Goal: Transaction & Acquisition: Book appointment/travel/reservation

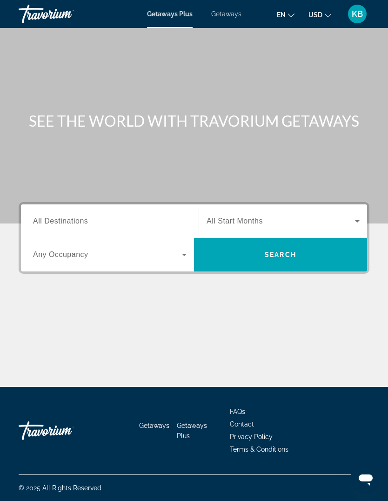
click at [141, 222] on input "Destination All Destinations" at bounding box center [110, 221] width 154 height 11
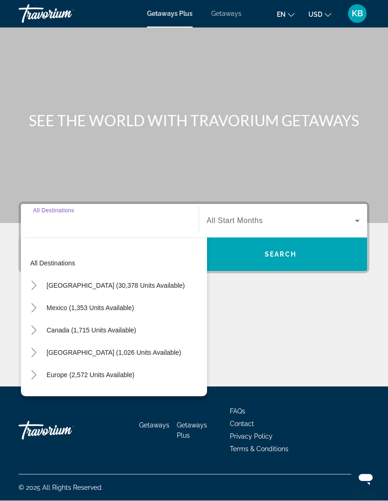
scroll to position [32, 0]
click at [162, 216] on input "Destination All Destinations" at bounding box center [110, 221] width 154 height 11
click at [301, 127] on div "Main content" at bounding box center [194, 111] width 388 height 223
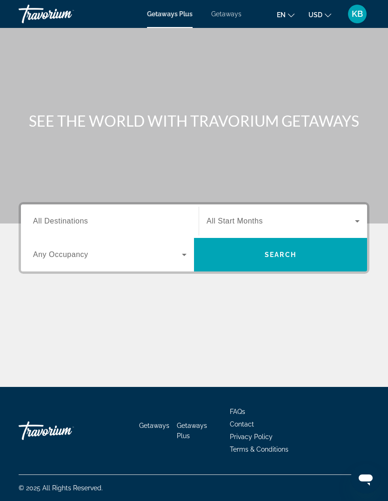
click at [146, 241] on div "Search widget" at bounding box center [110, 254] width 154 height 26
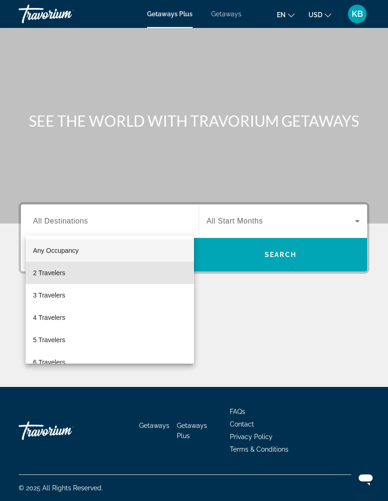
click at [80, 273] on mat-option "2 Travelers" at bounding box center [110, 272] width 168 height 22
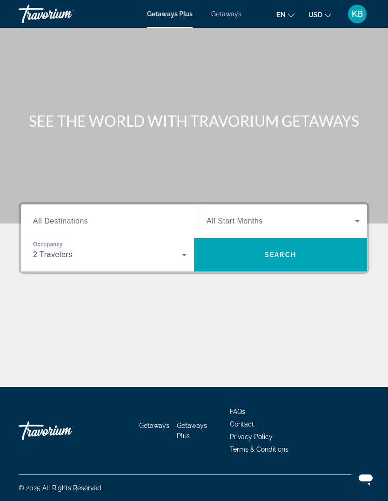
click at [320, 215] on span "Search widget" at bounding box center [281, 220] width 148 height 11
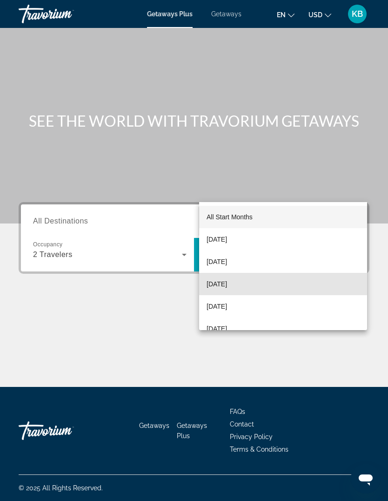
click at [252, 290] on mat-option "[DATE]" at bounding box center [283, 284] width 168 height 22
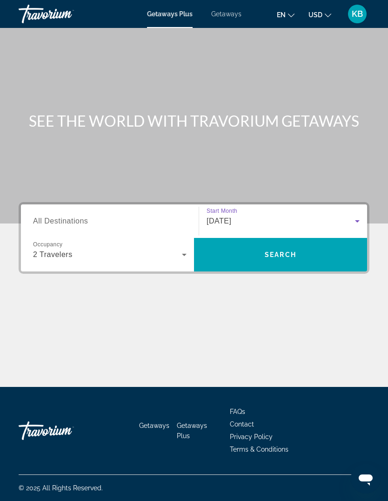
click at [301, 243] on span "Search widget" at bounding box center [280, 254] width 173 height 22
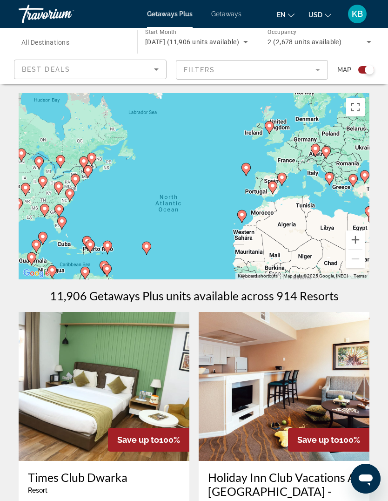
scroll to position [32, 0]
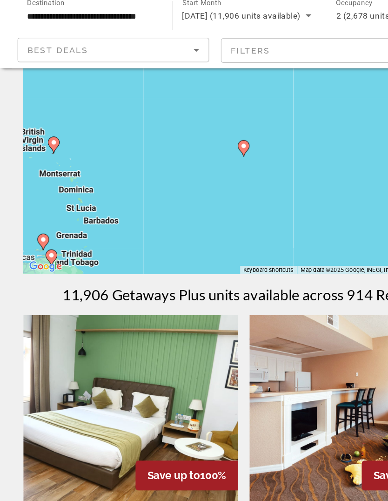
click at [188, 111] on div "To activate drag with keyboard, press Alt + Enter. Once in keyboard drag state,…" at bounding box center [194, 154] width 351 height 186
type input "**********"
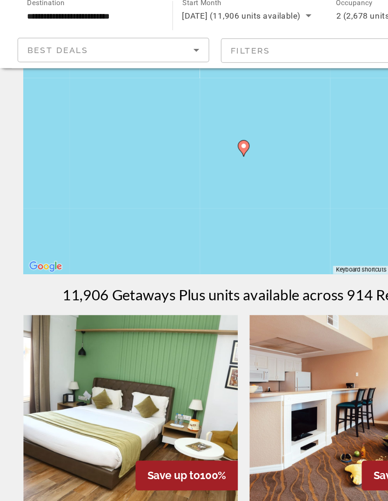
click at [198, 140] on gmp-advanced-marker "Main content" at bounding box center [193, 147] width 9 height 14
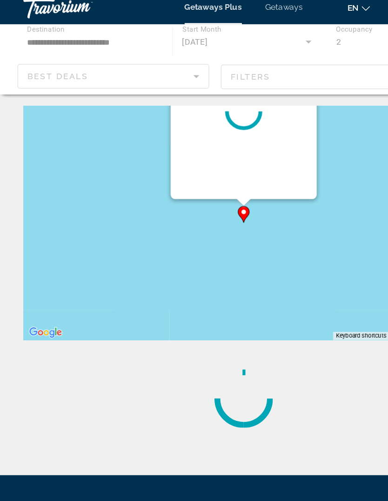
scroll to position [0, 0]
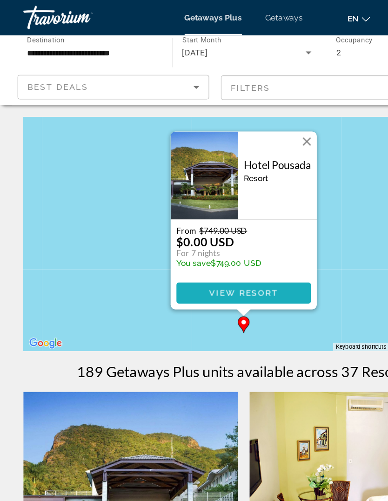
click at [218, 233] on span "View Resort" at bounding box center [194, 232] width 55 height 7
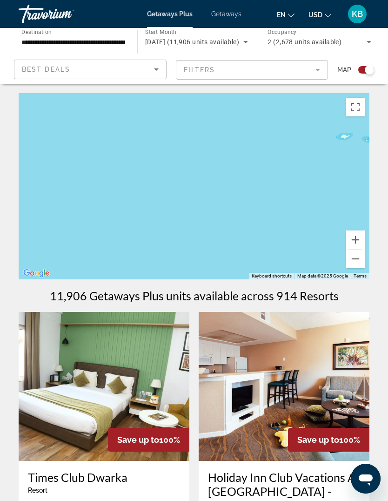
click at [360, 255] on button "Zoom out" at bounding box center [355, 258] width 19 height 19
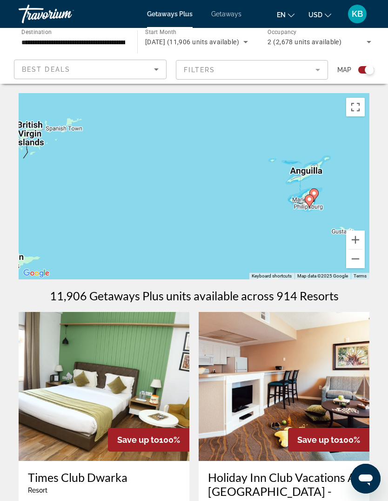
click at [355, 256] on button "Zoom out" at bounding box center [355, 258] width 19 height 19
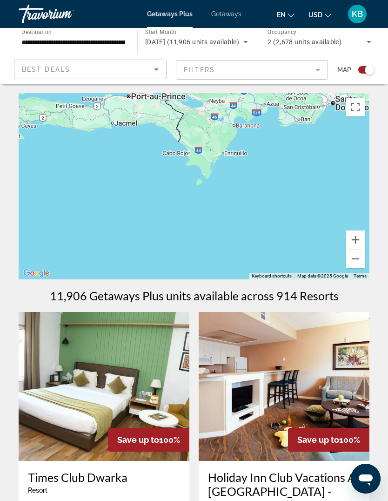
click at [354, 266] on button "Zoom out" at bounding box center [355, 258] width 19 height 19
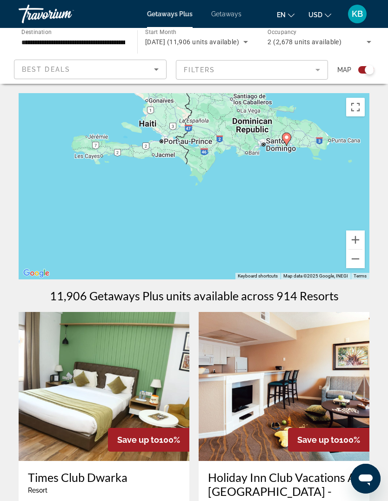
click at [354, 264] on button "Zoom out" at bounding box center [355, 258] width 19 height 19
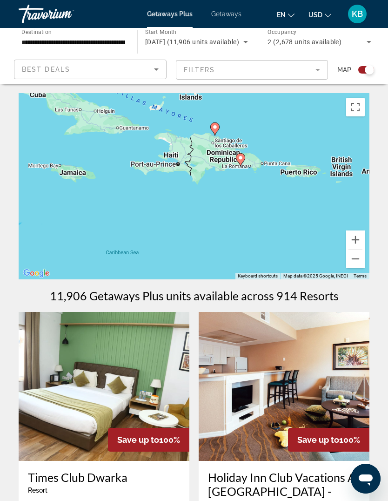
click at [348, 260] on button "Zoom out" at bounding box center [355, 258] width 19 height 19
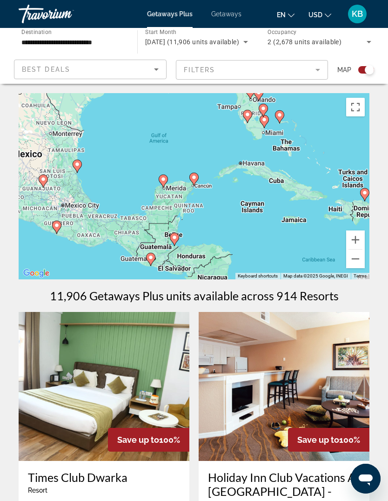
type input "**********"
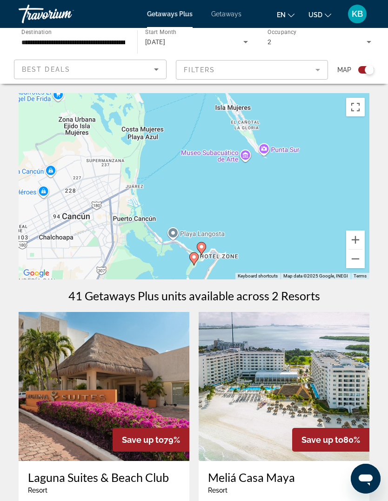
click at [287, 195] on div "To activate drag with keyboard, press Alt + Enter. Once in keyboard drag state,…" at bounding box center [194, 186] width 351 height 186
click at [201, 240] on div "To activate drag with keyboard, press Alt + Enter. Once in keyboard drag state,…" at bounding box center [194, 186] width 351 height 186
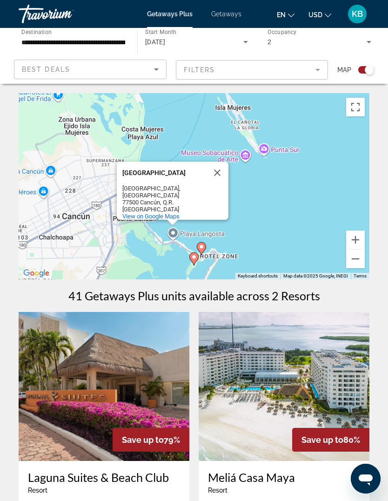
click at [217, 161] on button "Close" at bounding box center [217, 172] width 22 height 22
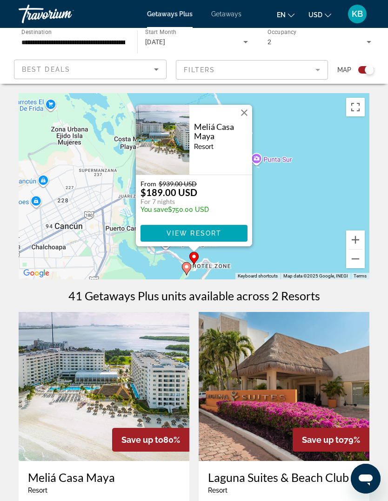
click at [219, 237] on span "Main content" at bounding box center [193, 233] width 107 height 22
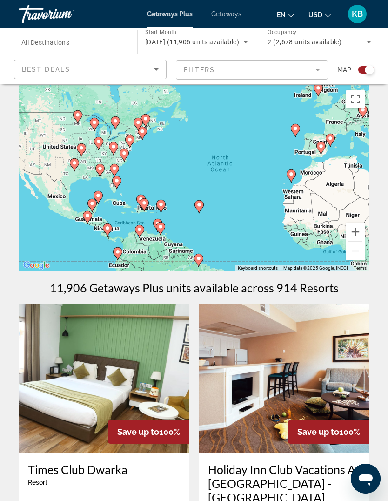
scroll to position [9, 0]
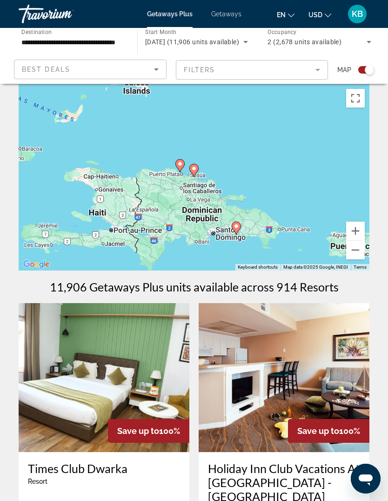
click at [355, 257] on button "Zoom out" at bounding box center [355, 250] width 19 height 19
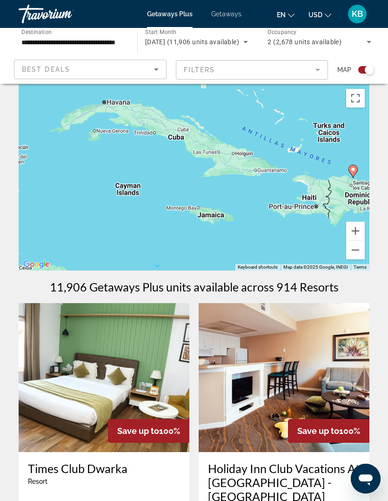
click at [359, 253] on button "Zoom out" at bounding box center [355, 250] width 19 height 19
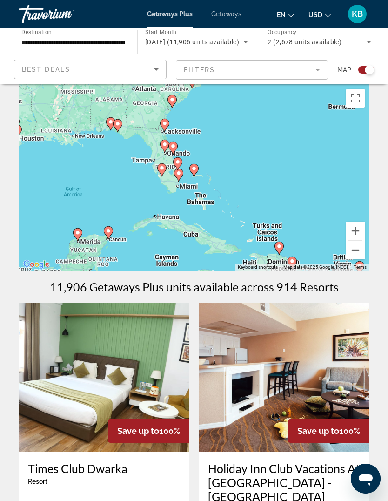
click at [198, 168] on icon "Main content" at bounding box center [194, 170] width 8 height 12
type input "**********"
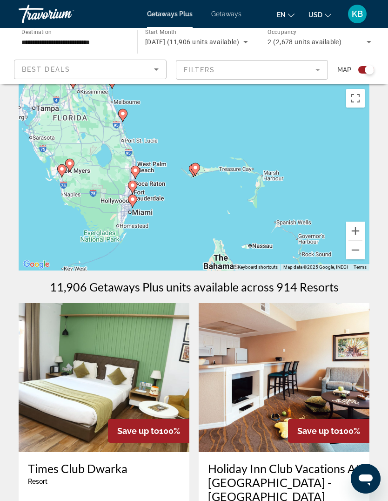
click at [199, 165] on icon "Main content" at bounding box center [195, 169] width 8 height 12
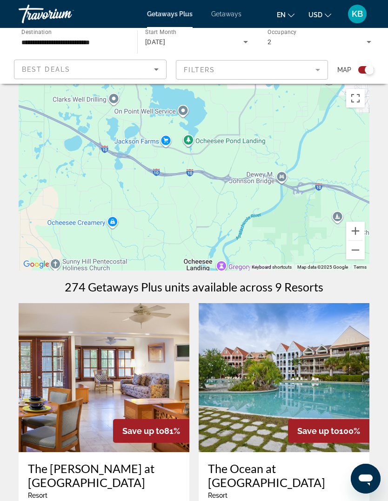
click at [355, 254] on button "Zoom out" at bounding box center [355, 250] width 19 height 19
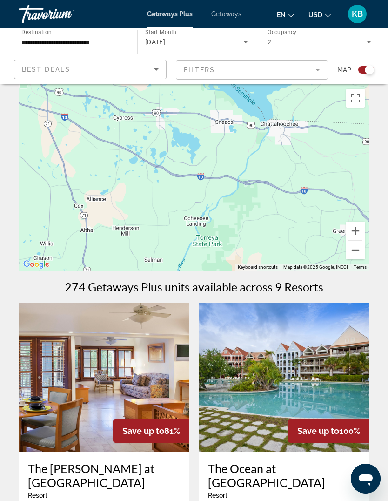
click at [359, 250] on button "Zoom out" at bounding box center [355, 250] width 19 height 19
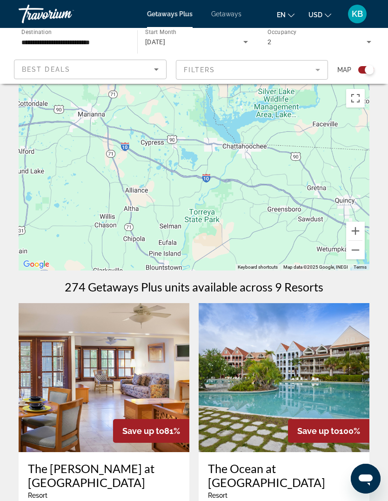
click at [354, 254] on button "Zoom out" at bounding box center [355, 250] width 19 height 19
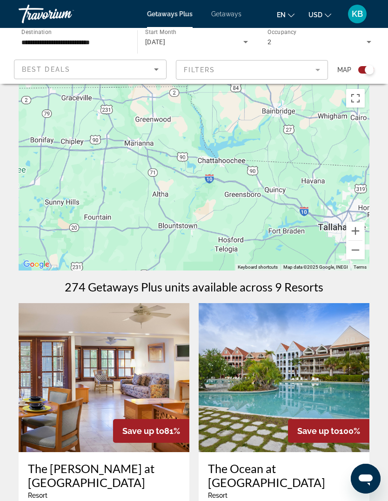
click at [356, 250] on button "Zoom out" at bounding box center [355, 250] width 19 height 19
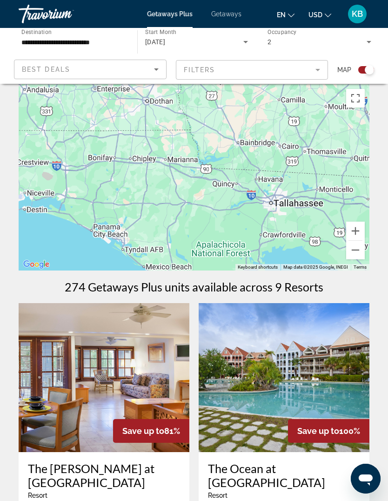
click at [355, 250] on button "Zoom out" at bounding box center [355, 250] width 19 height 19
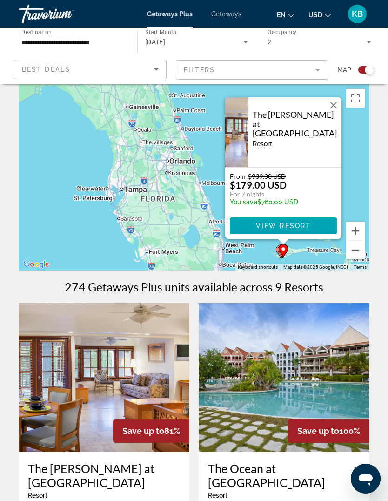
click at [360, 252] on button "Zoom out" at bounding box center [355, 250] width 19 height 19
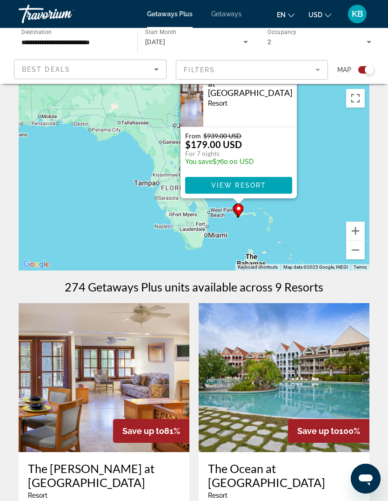
click at [359, 229] on button "Zoom in" at bounding box center [355, 230] width 19 height 19
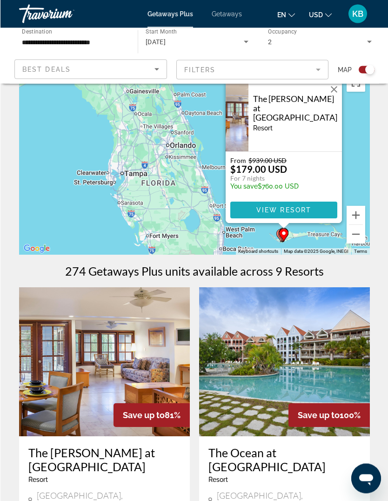
scroll to position [28, 0]
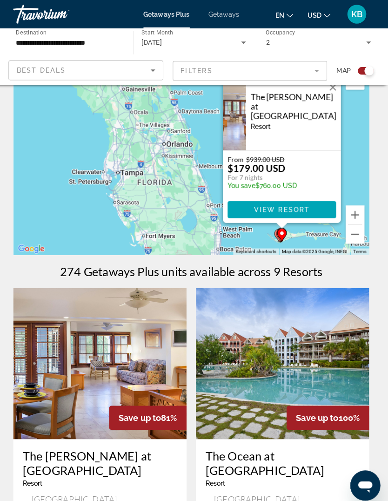
click at [329, 91] on button "Close" at bounding box center [334, 86] width 14 height 14
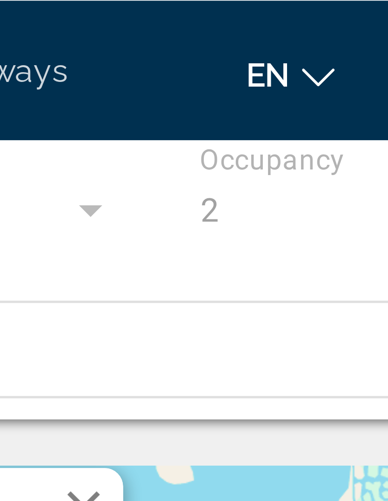
scroll to position [0, 0]
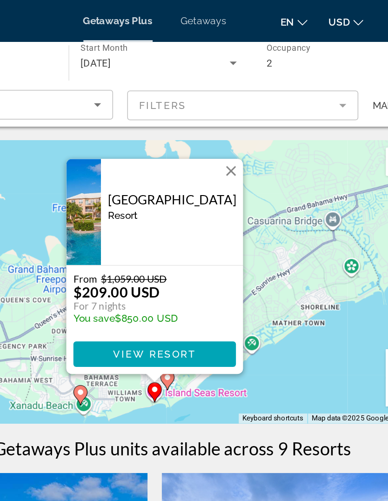
click at [143, 234] on span "Main content" at bounding box center [193, 233] width 107 height 22
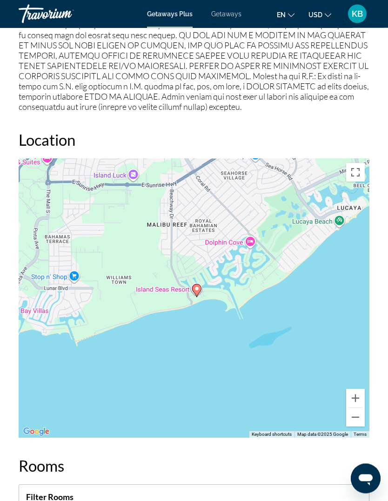
scroll to position [1408, 0]
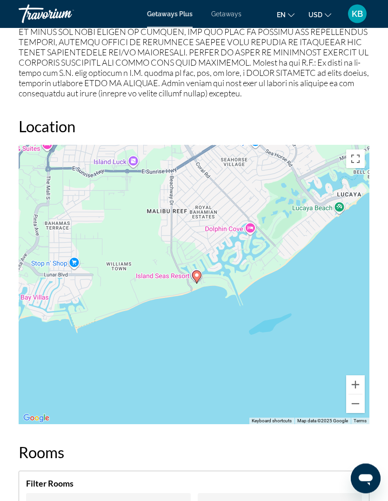
click at [227, 17] on span "Getaways" at bounding box center [226, 13] width 30 height 7
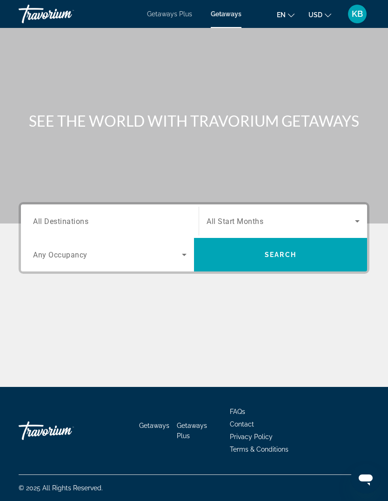
click at [160, 218] on input "Destination All Destinations" at bounding box center [110, 221] width 154 height 11
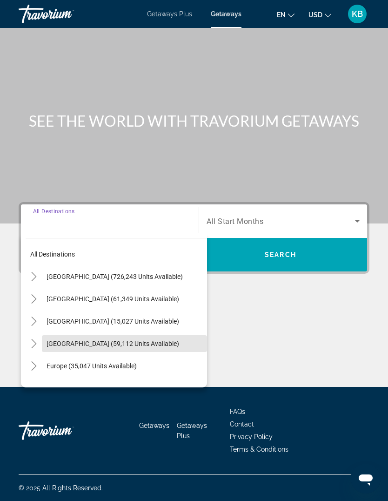
click at [167, 343] on span "[GEOGRAPHIC_DATA] (59,112 units available)" at bounding box center [113, 343] width 133 height 7
type input "**********"
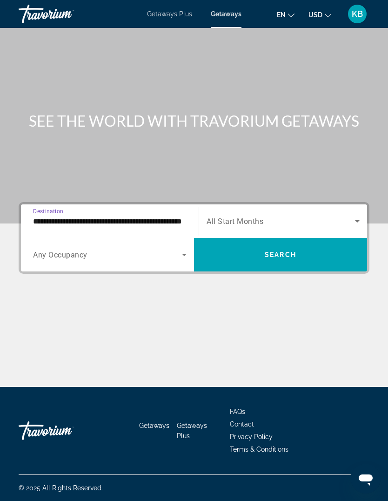
click at [133, 254] on span "Search widget" at bounding box center [107, 254] width 149 height 11
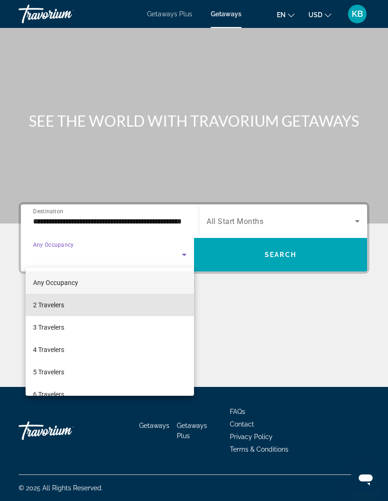
click at [117, 301] on mat-option "2 Travelers" at bounding box center [110, 305] width 168 height 22
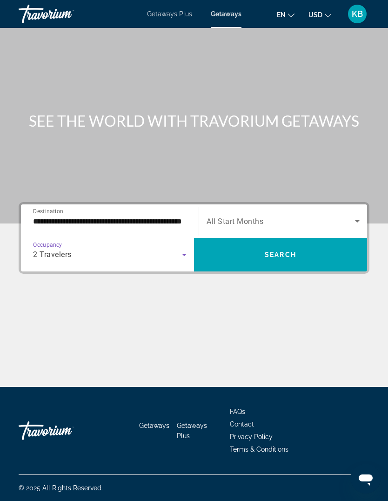
click at [301, 225] on span "Search widget" at bounding box center [281, 220] width 148 height 11
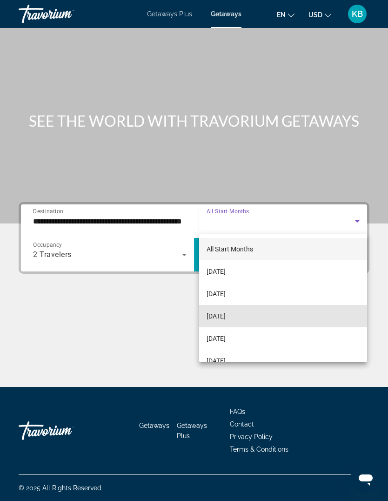
click at [247, 321] on mat-option "[DATE]" at bounding box center [283, 316] width 168 height 22
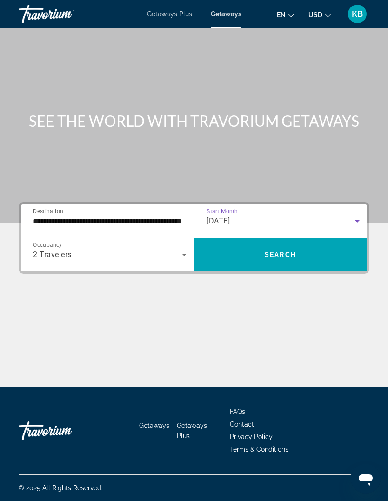
click at [282, 256] on span "Search" at bounding box center [281, 254] width 32 height 7
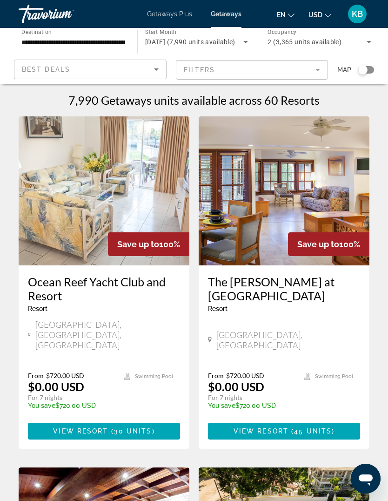
click at [367, 71] on div "Search widget" at bounding box center [362, 69] width 9 height 9
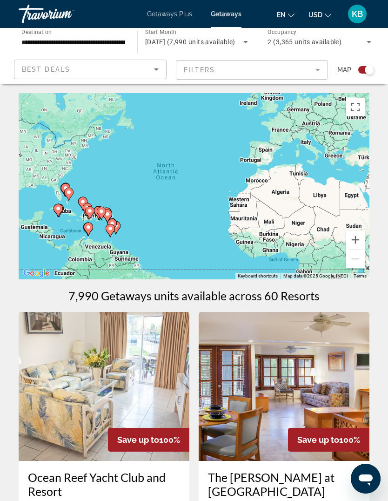
click at [361, 240] on button "Zoom in" at bounding box center [355, 239] width 19 height 19
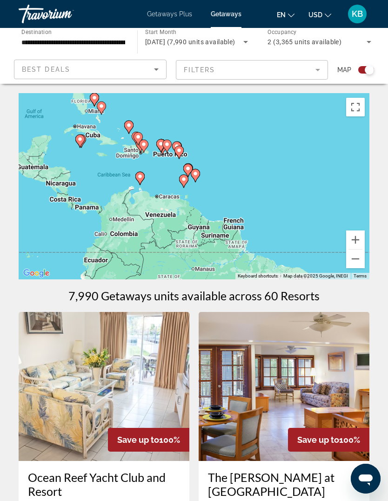
click at [352, 239] on button "Zoom in" at bounding box center [355, 239] width 19 height 19
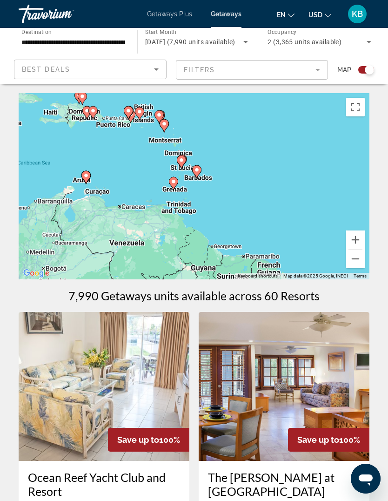
click at [359, 236] on button "Zoom in" at bounding box center [355, 239] width 19 height 19
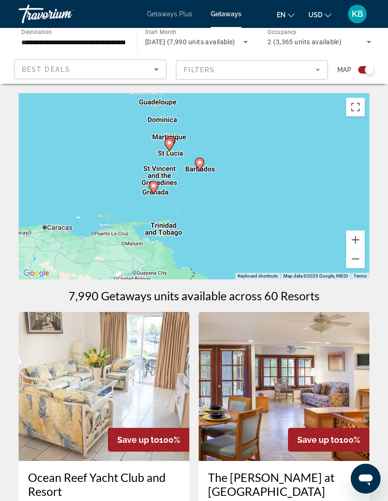
click at [199, 158] on icon "Main content" at bounding box center [199, 164] width 8 height 12
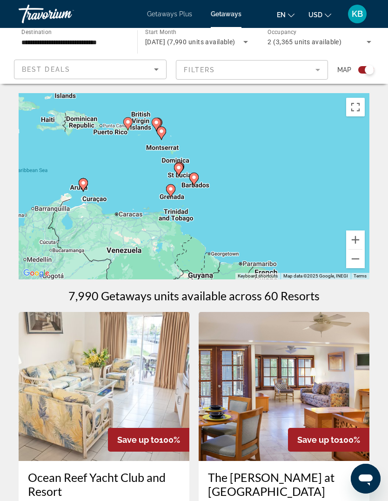
click at [197, 176] on icon "Main content" at bounding box center [194, 179] width 8 height 12
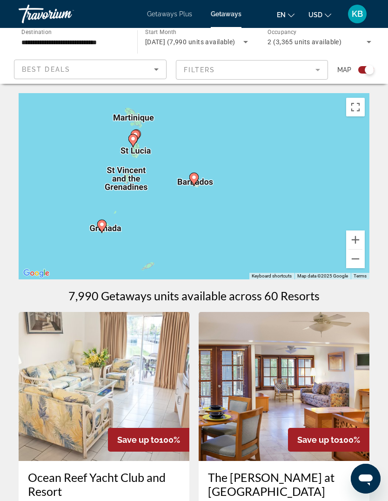
click at [198, 177] on icon "Main content" at bounding box center [194, 179] width 8 height 12
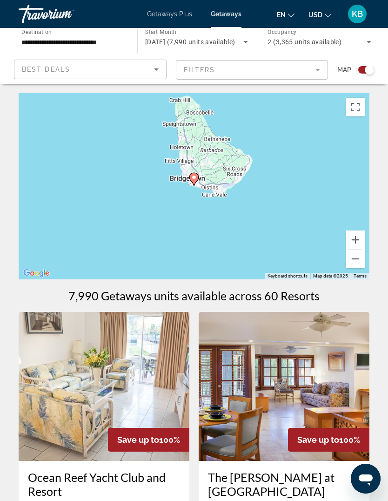
click at [198, 174] on gmp-advanced-marker "Main content" at bounding box center [193, 179] width 9 height 14
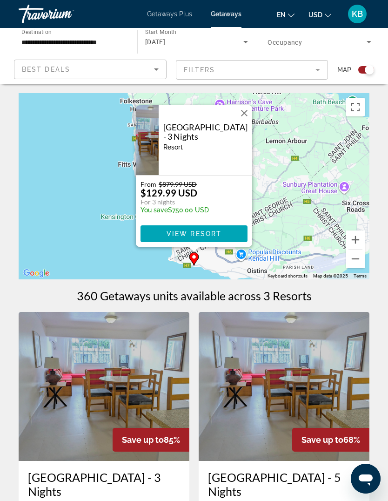
click at [252, 102] on div "To activate drag with keyboard, press Alt + Enter. Once in keyboard drag state,…" at bounding box center [194, 186] width 351 height 186
click at [243, 113] on button "Close" at bounding box center [244, 113] width 14 height 14
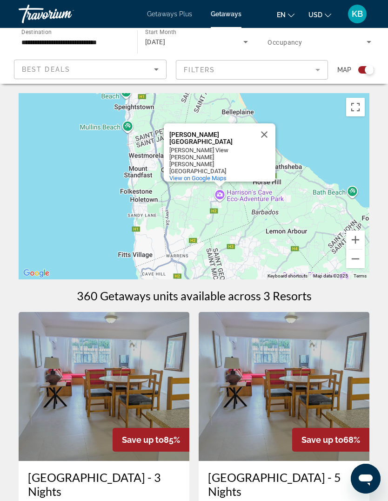
click at [357, 264] on button "Zoom out" at bounding box center [355, 258] width 19 height 19
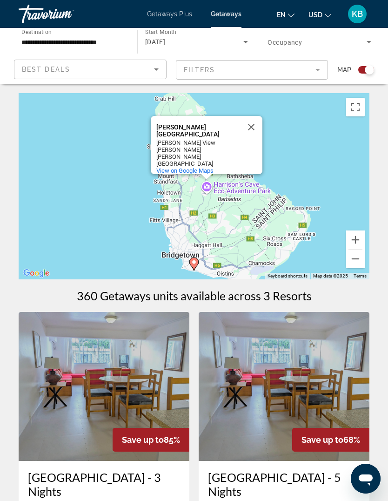
click at [354, 264] on button "Zoom out" at bounding box center [355, 258] width 19 height 19
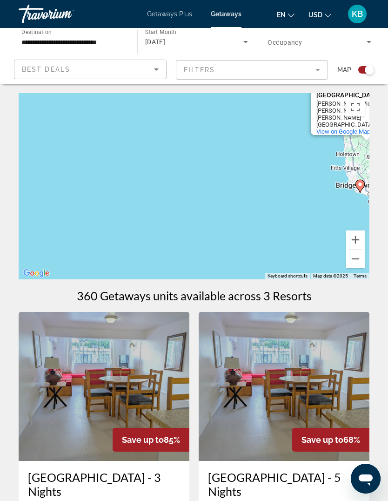
click at [359, 260] on button "Zoom out" at bounding box center [355, 258] width 19 height 19
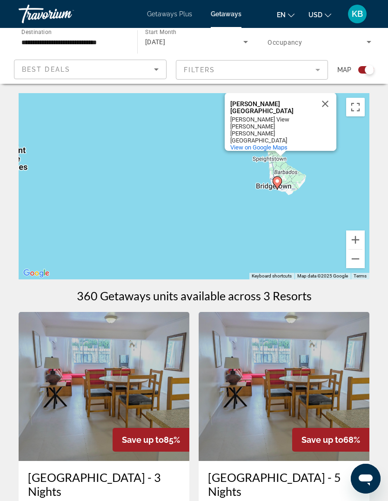
click at [355, 266] on button "Zoom out" at bounding box center [355, 258] width 19 height 19
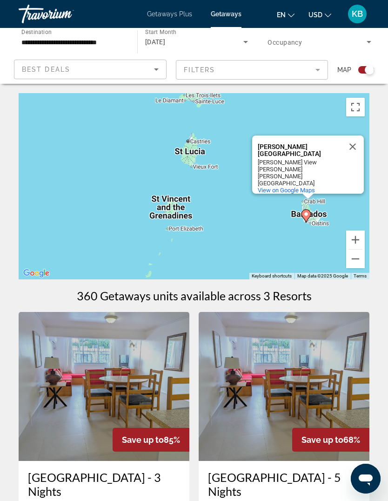
click at [359, 144] on button "Close" at bounding box center [352, 146] width 22 height 22
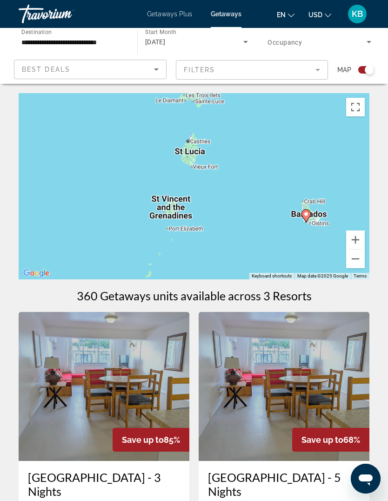
click at [356, 260] on button "Zoom out" at bounding box center [355, 258] width 19 height 19
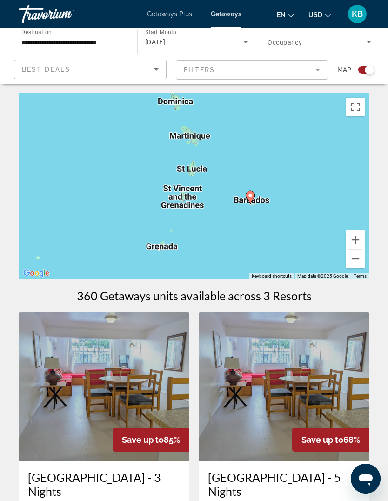
click at [354, 265] on button "Zoom out" at bounding box center [355, 258] width 19 height 19
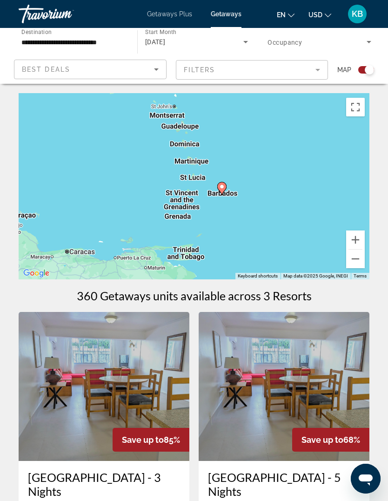
click at [352, 262] on button "Zoom out" at bounding box center [355, 258] width 19 height 19
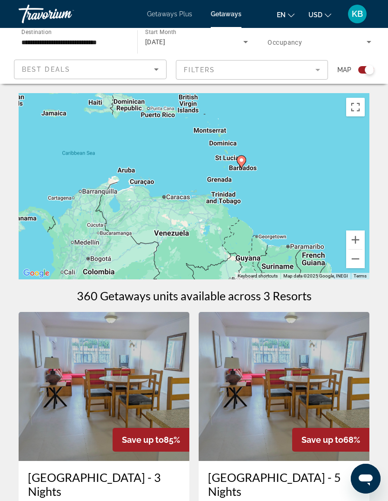
click at [353, 263] on button "Zoom out" at bounding box center [355, 258] width 19 height 19
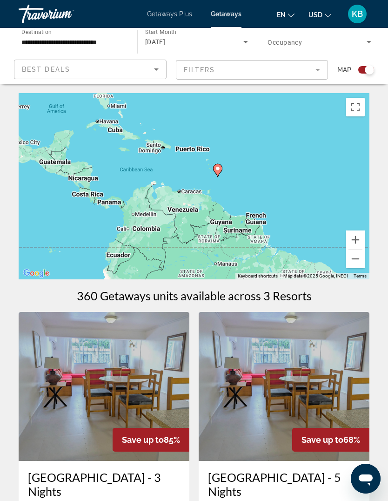
click at [361, 69] on div "Search widget" at bounding box center [366, 69] width 16 height 7
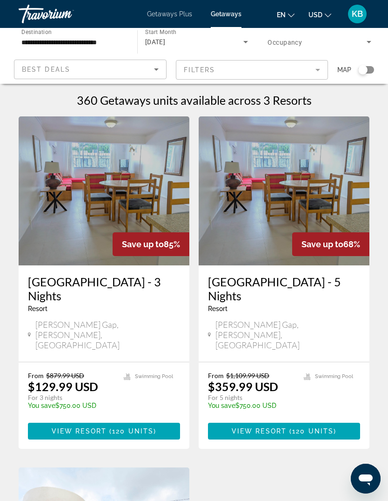
click at [367, 68] on div "Search widget" at bounding box center [362, 69] width 9 height 9
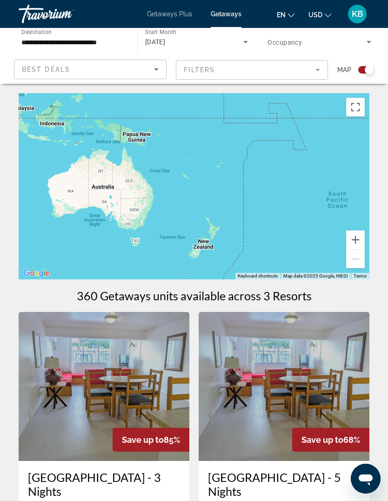
click at [101, 43] on input "**********" at bounding box center [73, 42] width 104 height 11
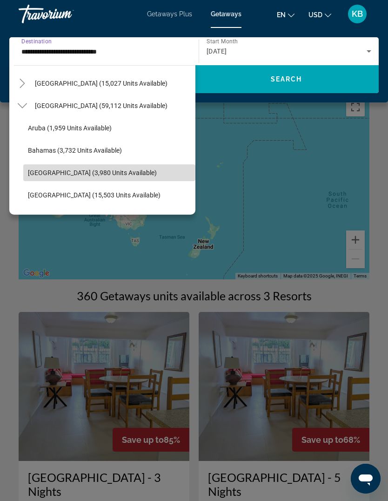
scroll to position [63, 0]
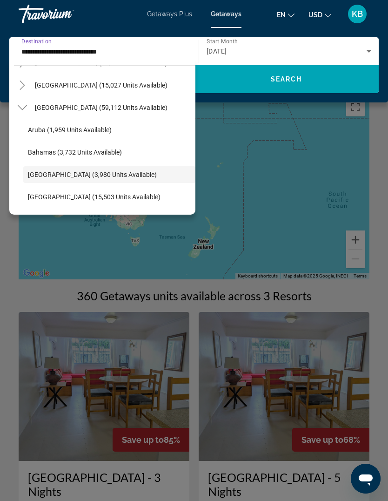
click at [140, 111] on span "Search widget" at bounding box center [112, 107] width 165 height 22
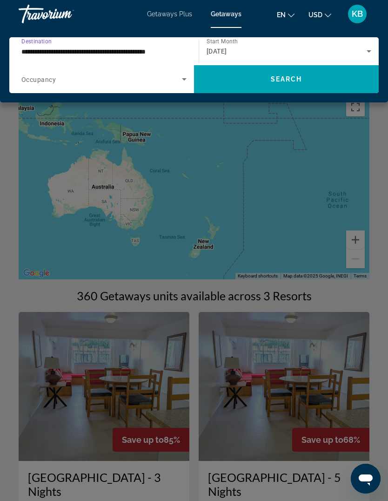
click at [259, 80] on span "Search widget" at bounding box center [286, 79] width 185 height 22
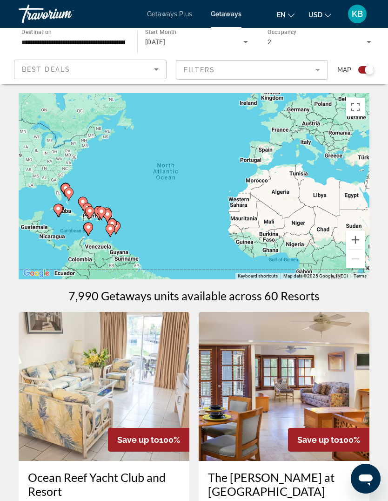
click at [357, 239] on button "Zoom in" at bounding box center [355, 239] width 19 height 19
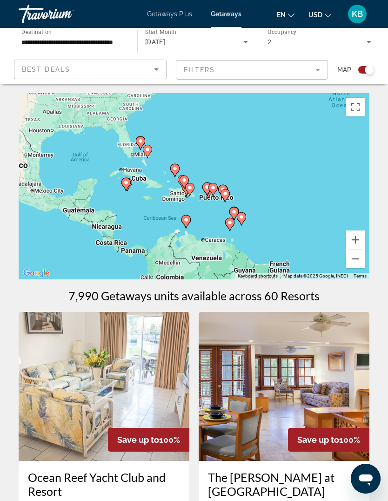
click at [128, 185] on icon "Main content" at bounding box center [126, 184] width 8 height 12
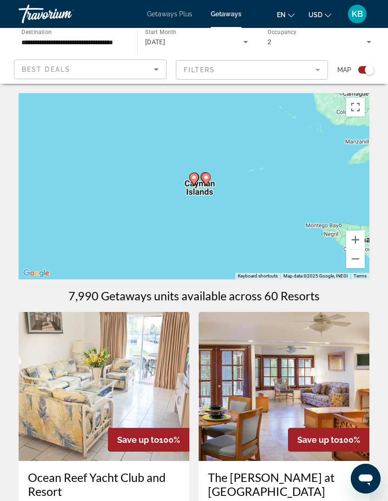
click at [203, 177] on icon "Main content" at bounding box center [206, 179] width 8 height 12
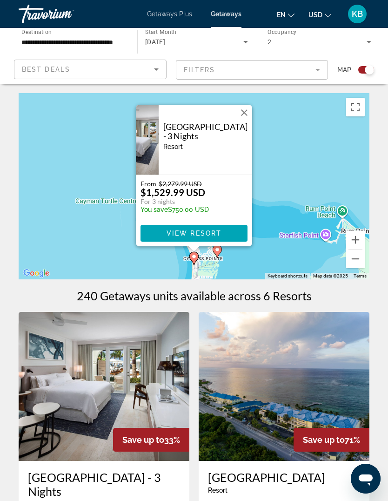
click at [241, 114] on button "Close" at bounding box center [244, 113] width 14 height 14
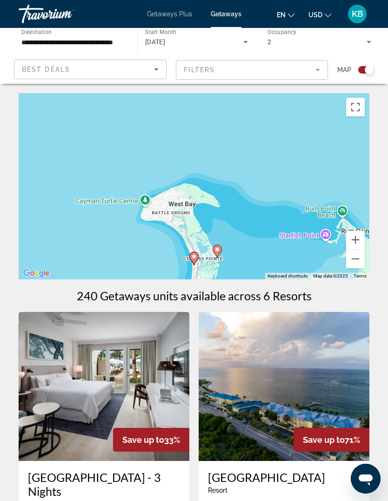
click at [216, 244] on gmp-advanced-marker "Main content" at bounding box center [217, 251] width 9 height 14
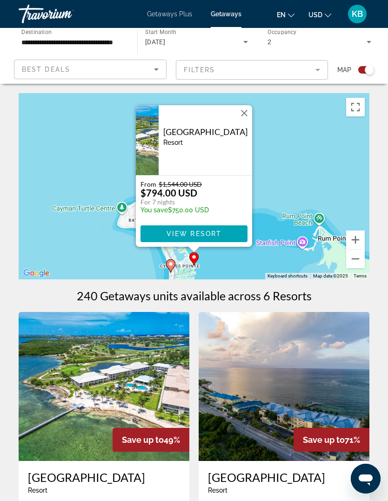
click at [243, 109] on button "Close" at bounding box center [244, 113] width 14 height 14
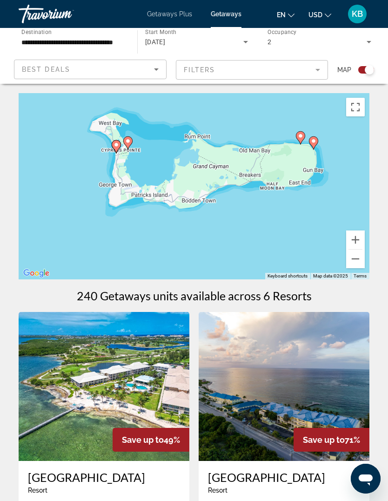
click at [301, 132] on icon "Main content" at bounding box center [300, 138] width 8 height 12
click at [297, 141] on gmp-advanced-marker "Main content" at bounding box center [300, 138] width 9 height 14
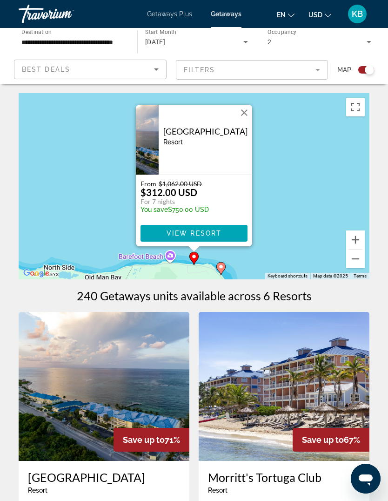
click at [304, 179] on div "To activate drag with keyboard, press Alt + Enter. Once in keyboard drag state,…" at bounding box center [194, 186] width 351 height 186
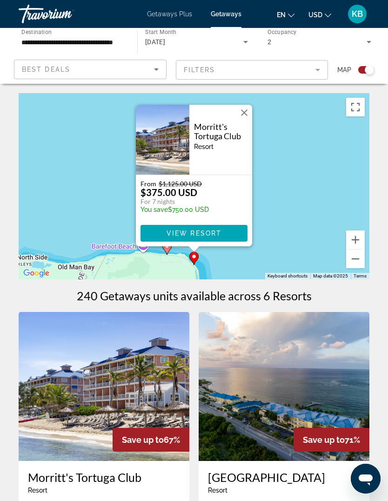
click at [117, 40] on input "**********" at bounding box center [73, 42] width 104 height 11
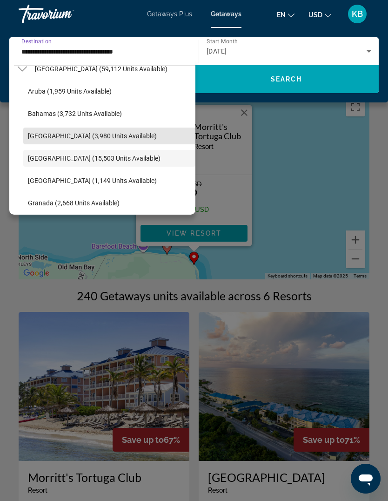
scroll to position [92, 0]
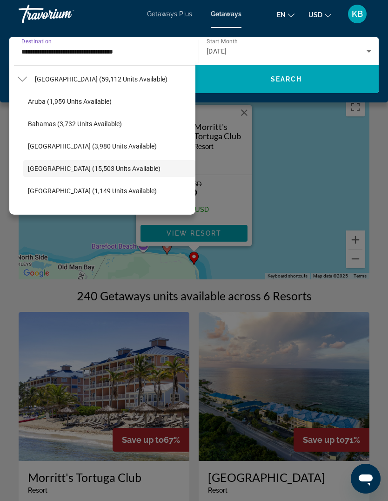
click at [105, 105] on span "Aruba (1,959 units available)" at bounding box center [70, 101] width 84 height 7
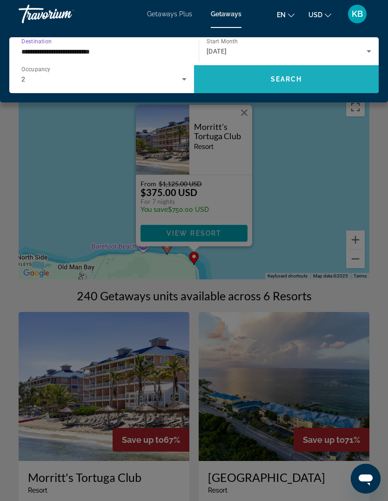
click at [275, 90] on span "Search widget" at bounding box center [286, 79] width 185 height 22
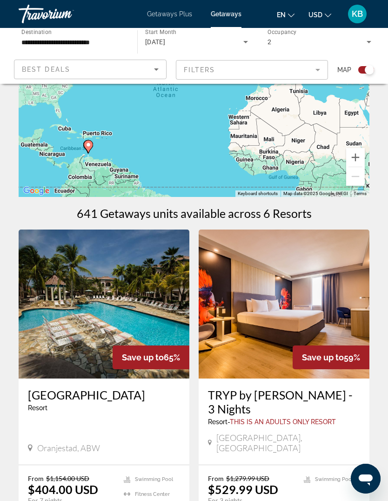
scroll to position [81, 0]
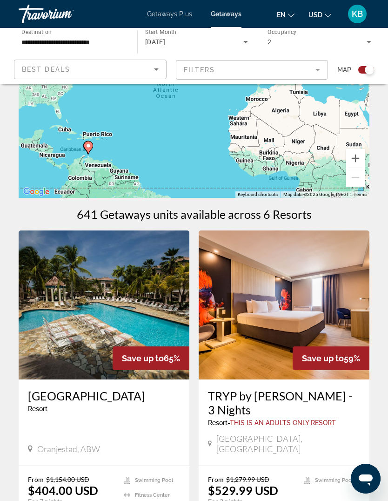
click at [355, 156] on button "Zoom in" at bounding box center [355, 158] width 19 height 19
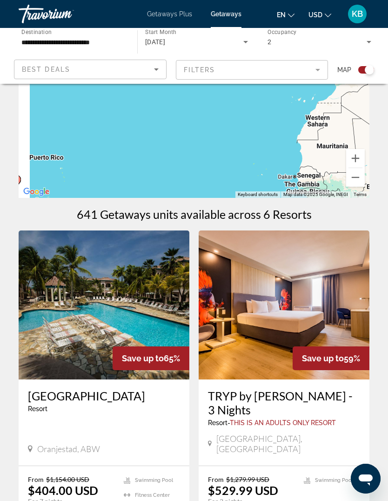
click at [328, 92] on div "To activate drag with keyboard, press Alt + Enter. Once in keyboard drag state,…" at bounding box center [194, 105] width 351 height 186
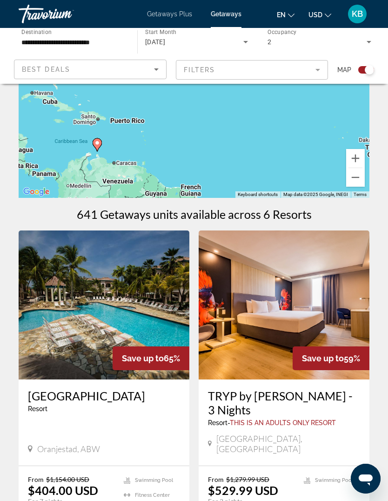
click at [354, 156] on button "Zoom in" at bounding box center [355, 158] width 19 height 19
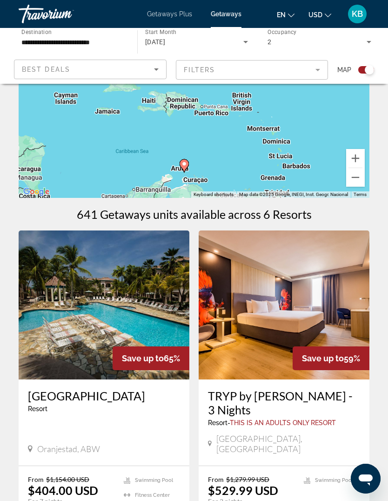
click at [349, 154] on button "Zoom in" at bounding box center [355, 158] width 19 height 19
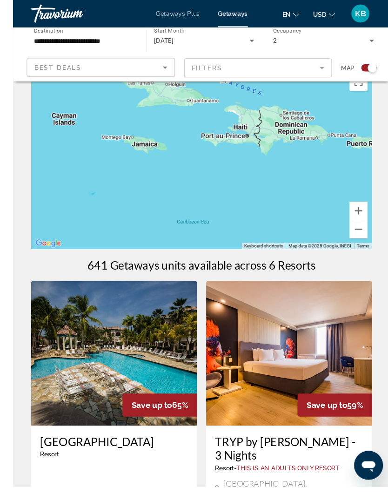
scroll to position [30, 0]
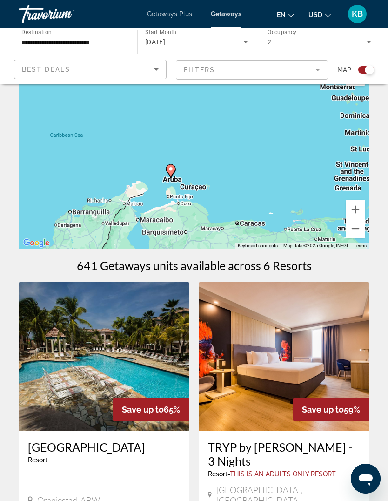
click at [358, 209] on button "Zoom in" at bounding box center [355, 209] width 19 height 19
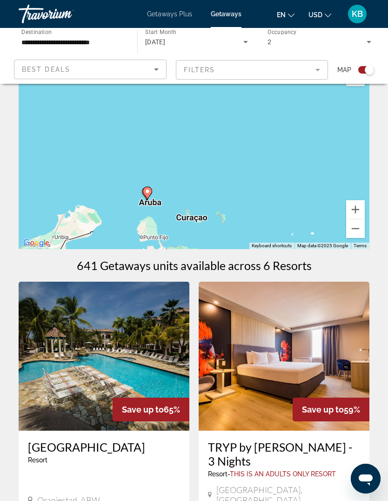
click at [359, 209] on button "Zoom in" at bounding box center [355, 209] width 19 height 19
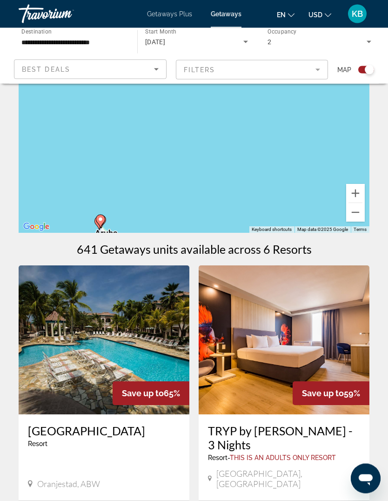
scroll to position [47, 0]
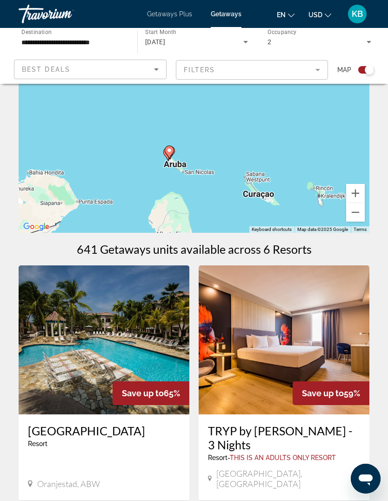
click at [358, 185] on button "Zoom in" at bounding box center [355, 193] width 19 height 19
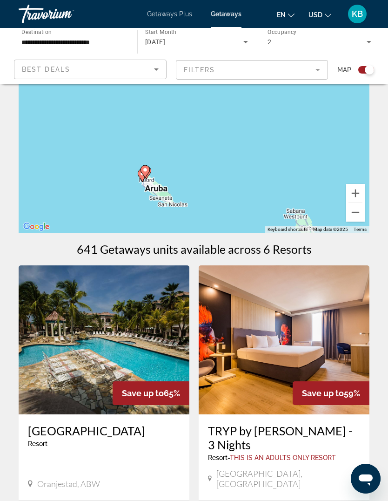
click at [357, 193] on button "Zoom in" at bounding box center [355, 193] width 19 height 19
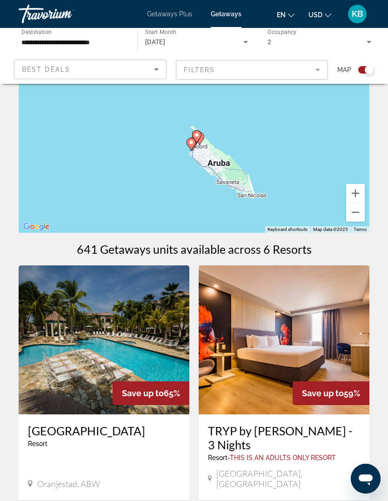
click at [353, 198] on button "Zoom in" at bounding box center [355, 193] width 19 height 19
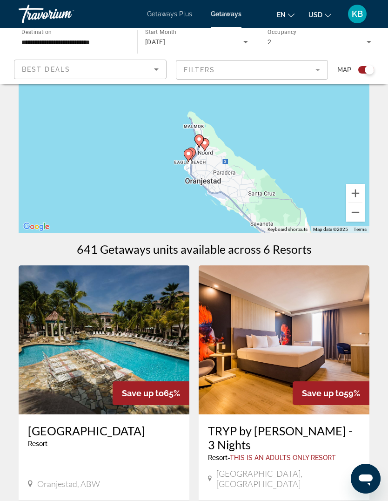
click at [359, 197] on button "Zoom in" at bounding box center [355, 193] width 19 height 19
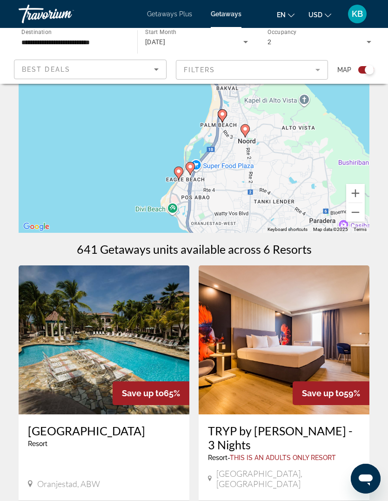
click at [176, 175] on icon "Main content" at bounding box center [178, 173] width 9 height 13
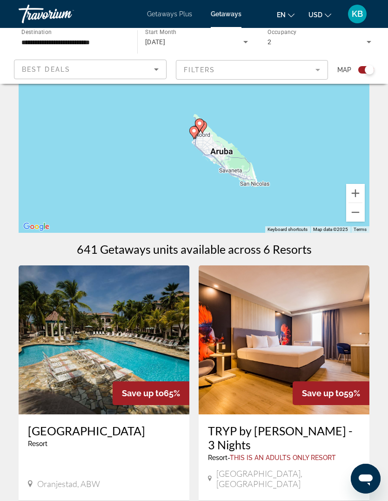
scroll to position [0, 0]
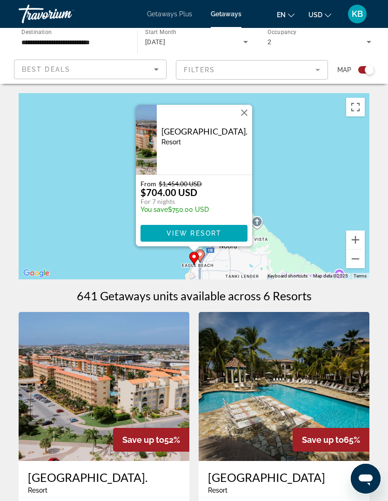
click at [204, 250] on gmp-advanced-marker "Main content" at bounding box center [199, 256] width 9 height 14
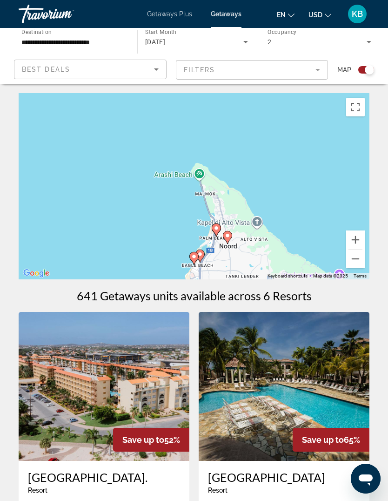
click at [203, 250] on gmp-advanced-marker "Main content" at bounding box center [199, 256] width 9 height 14
click at [205, 249] on div "To navigate, press the arrow keys. To activate drag with keyboard, press Alt + …" at bounding box center [194, 186] width 351 height 186
click at [207, 248] on div "To activate drag with keyboard, press Alt + Enter. Once in keyboard drag state,…" at bounding box center [194, 186] width 351 height 186
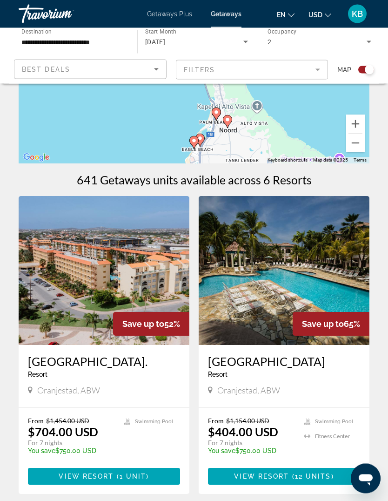
scroll to position [124, 0]
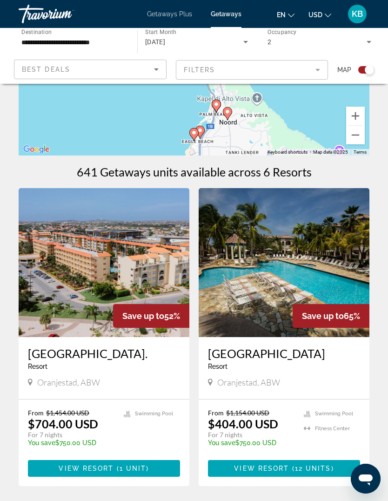
click at [108, 43] on input "**********" at bounding box center [73, 42] width 104 height 11
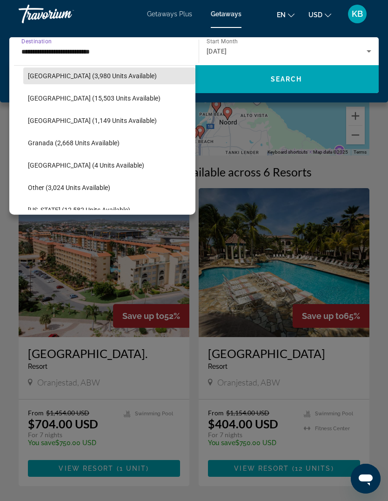
scroll to position [166, 0]
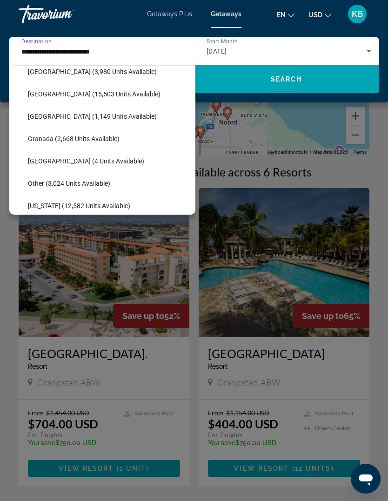
click at [120, 158] on span "Search widget" at bounding box center [109, 161] width 172 height 22
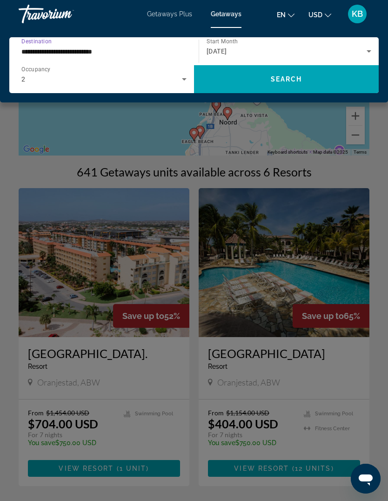
click at [337, 75] on span "Search widget" at bounding box center [286, 79] width 185 height 22
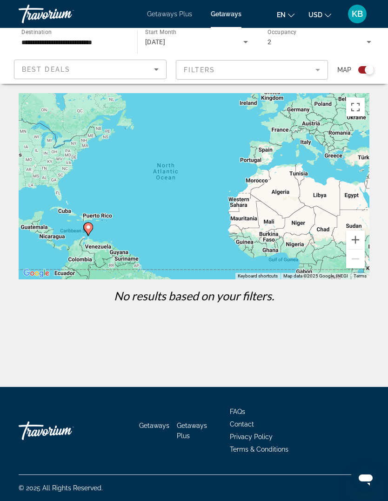
click at [104, 34] on div "**********" at bounding box center [73, 42] width 104 height 27
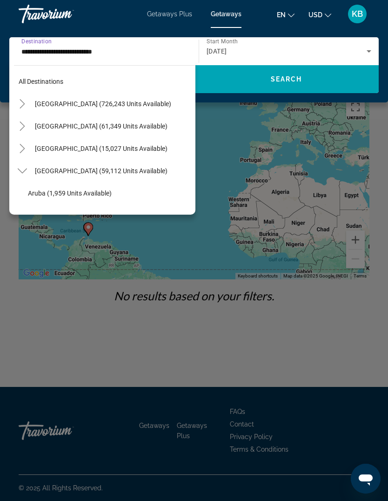
scroll to position [189, 0]
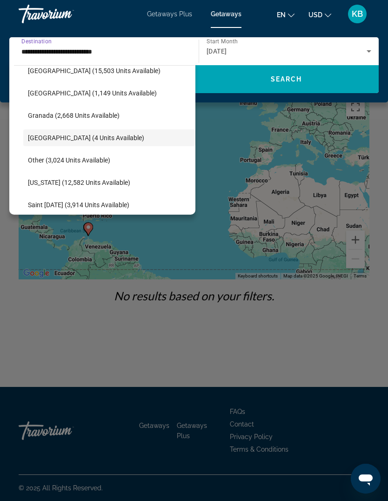
click at [134, 188] on span "Search widget" at bounding box center [109, 182] width 172 height 22
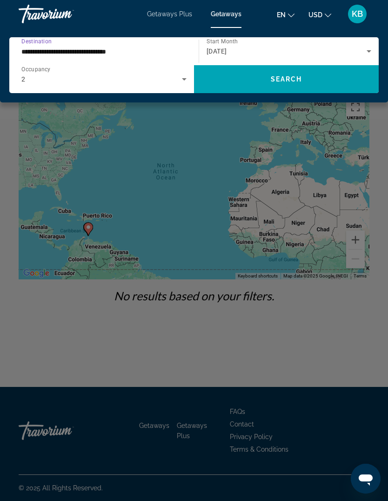
click at [288, 87] on span "Search widget" at bounding box center [286, 79] width 185 height 22
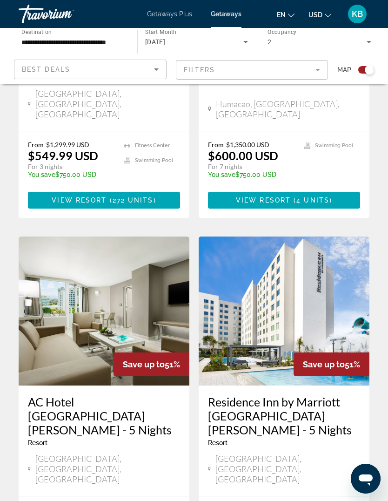
scroll to position [748, 0]
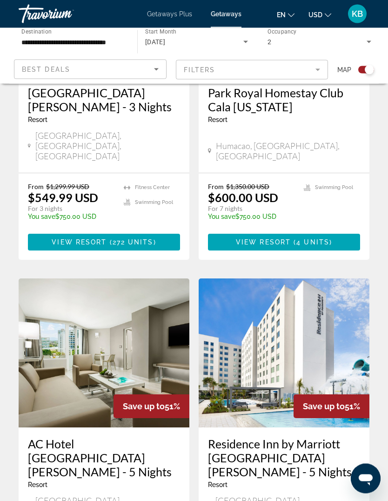
click at [88, 41] on input "**********" at bounding box center [73, 42] width 104 height 11
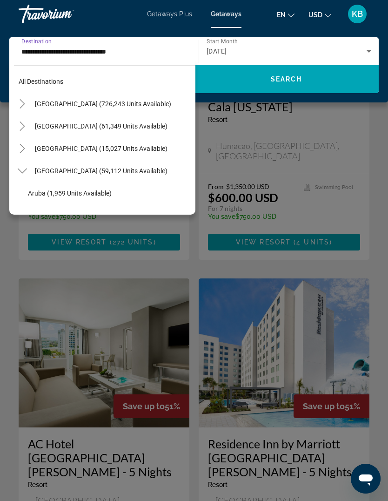
scroll to position [234, 0]
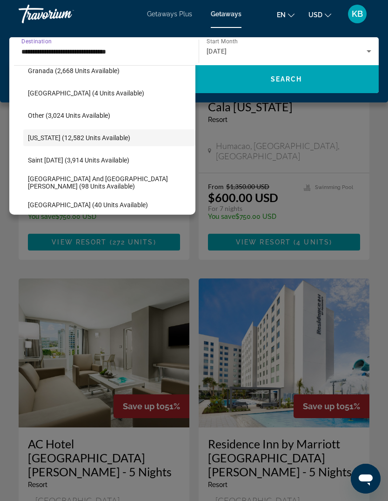
click at [145, 184] on span "[GEOGRAPHIC_DATA] and [GEOGRAPHIC_DATA][PERSON_NAME] (98 units available)" at bounding box center [109, 182] width 163 height 15
type input "**********"
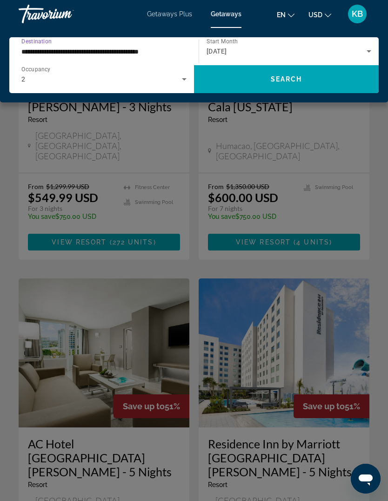
click at [340, 80] on span "Search widget" at bounding box center [286, 79] width 185 height 22
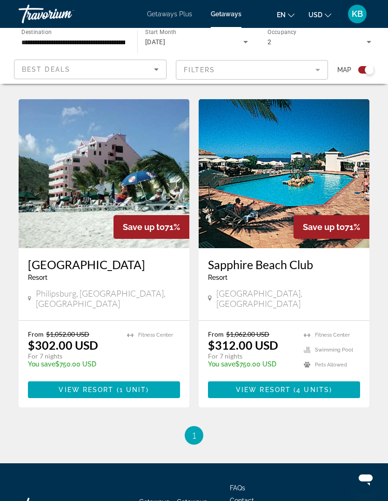
scroll to position [539, 0]
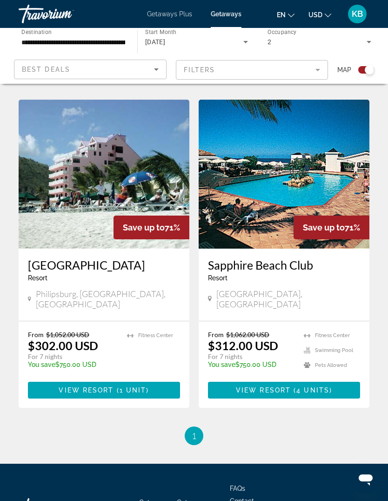
click at [148, 167] on img "Main content" at bounding box center [104, 174] width 171 height 149
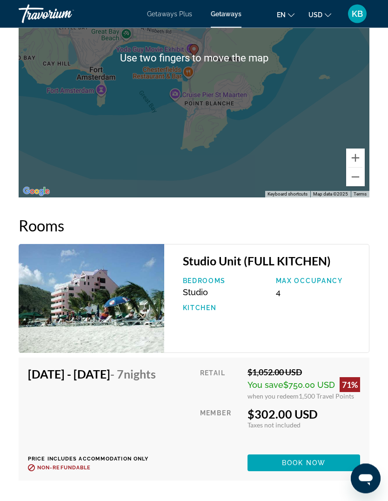
scroll to position [1501, 0]
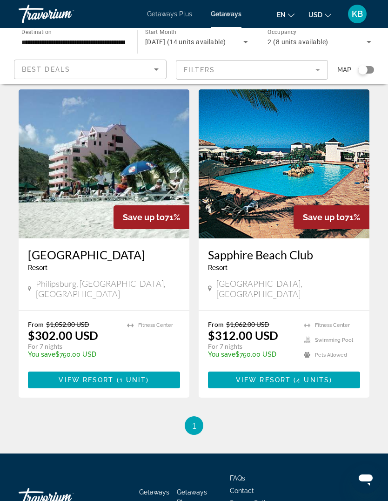
scroll to position [378, 0]
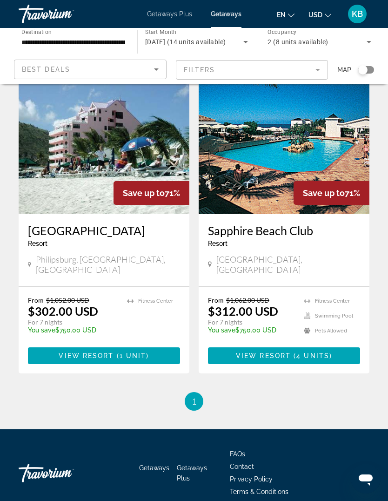
click at [67, 42] on input "**********" at bounding box center [73, 42] width 104 height 11
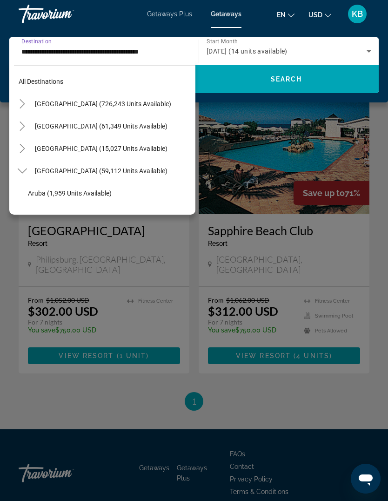
scroll to position [279, 0]
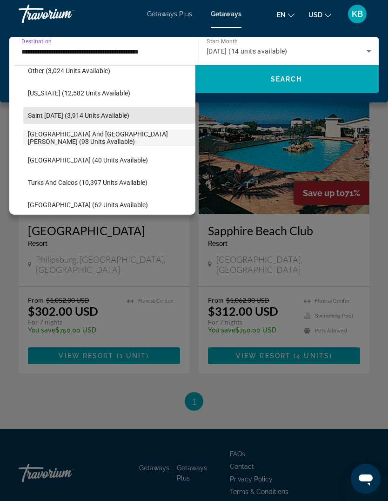
click at [41, 113] on span "Saint [DATE] (3,914 units available)" at bounding box center [78, 115] width 101 height 7
type input "**********"
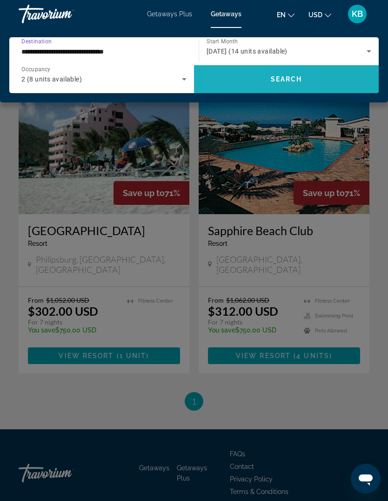
click at [232, 74] on span "Search widget" at bounding box center [286, 79] width 185 height 22
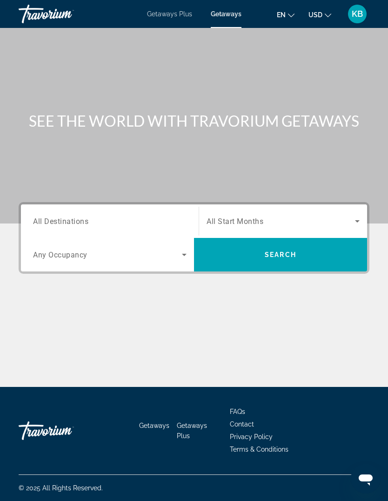
click at [146, 232] on div "Search widget" at bounding box center [110, 221] width 154 height 27
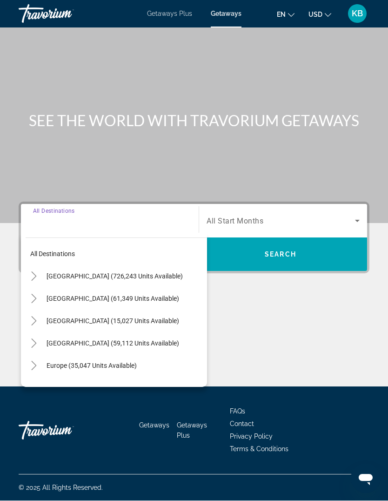
scroll to position [32, 0]
click at [179, 340] on span "[GEOGRAPHIC_DATA] (59,112 units available)" at bounding box center [113, 343] width 133 height 7
type input "**********"
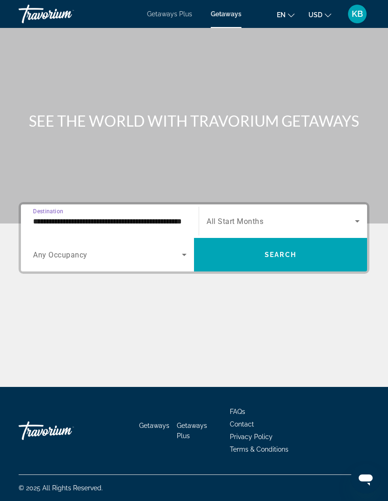
click at [162, 241] on div "Search widget" at bounding box center [110, 254] width 154 height 26
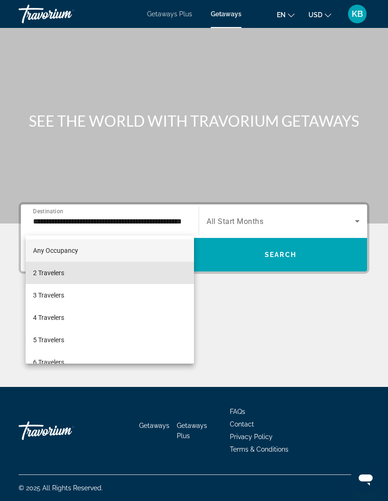
click at [81, 276] on mat-option "2 Travelers" at bounding box center [110, 272] width 168 height 22
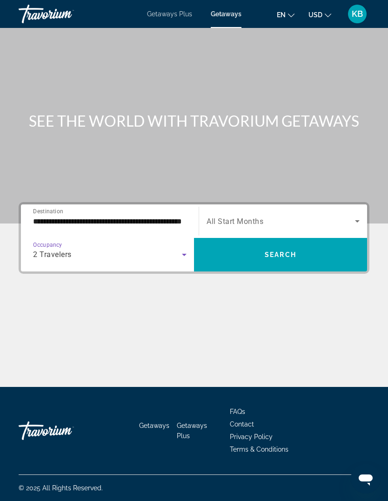
click at [314, 215] on span "Search widget" at bounding box center [281, 220] width 148 height 11
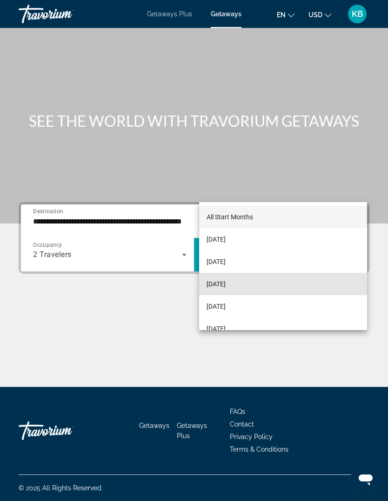
click at [264, 285] on mat-option "[DATE]" at bounding box center [283, 284] width 168 height 22
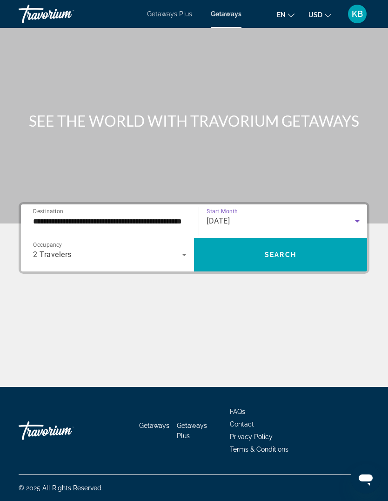
click at [316, 243] on span "Search widget" at bounding box center [280, 254] width 173 height 22
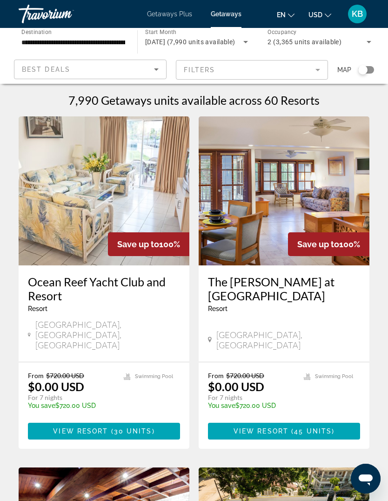
click at [364, 101] on div "7,990 Getaways units available across 60 Resorts" at bounding box center [194, 100] width 351 height 14
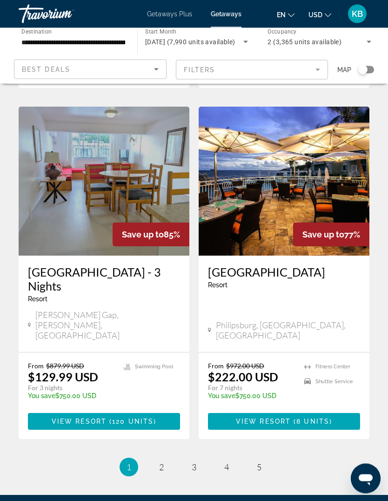
scroll to position [1713, 0]
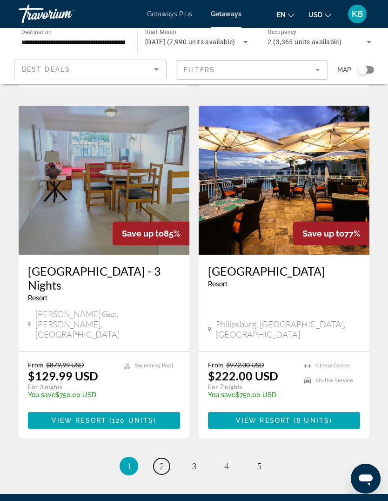
click at [167, 458] on link "page 2" at bounding box center [162, 466] width 16 height 16
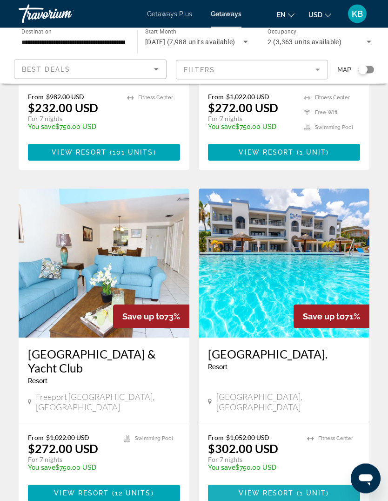
scroll to position [623, 0]
click at [313, 481] on span "Main content" at bounding box center [284, 492] width 152 height 22
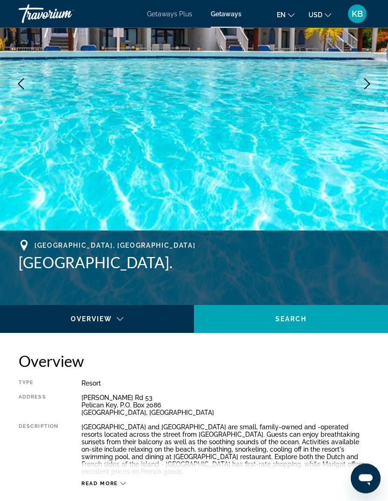
scroll to position [127, 0]
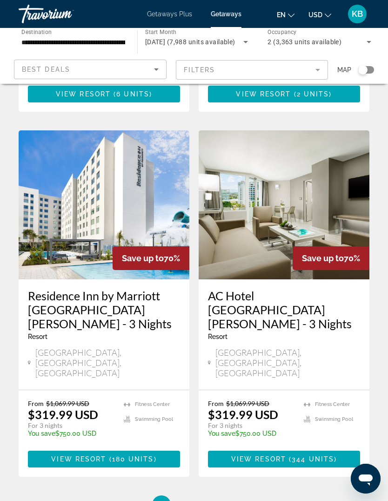
scroll to position [1720, 0]
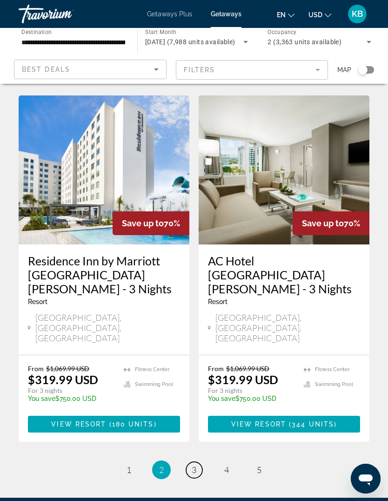
click at [197, 461] on link "page 3" at bounding box center [194, 469] width 16 height 16
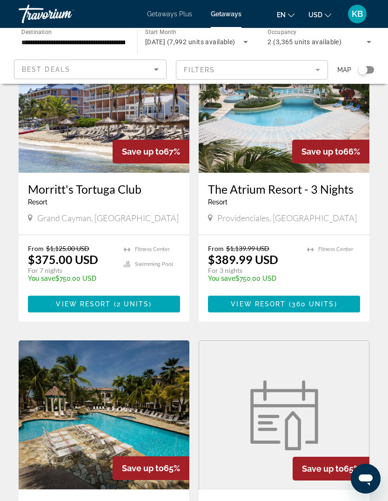
scroll to position [443, 0]
click at [203, 38] on span "[DATE] (7,992 units available)" at bounding box center [190, 41] width 90 height 7
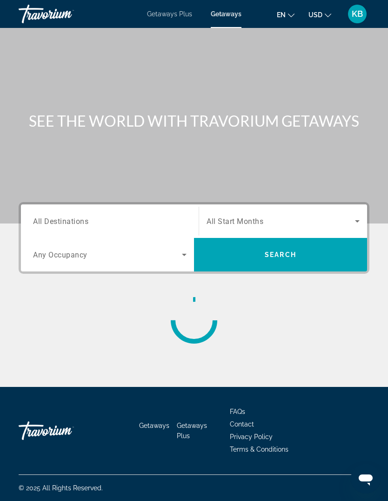
scroll to position [32, 0]
click at [272, 215] on span "Search widget" at bounding box center [281, 220] width 148 height 11
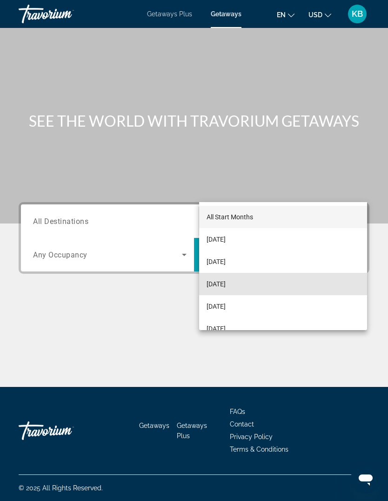
click at [263, 291] on mat-option "[DATE]" at bounding box center [283, 284] width 168 height 22
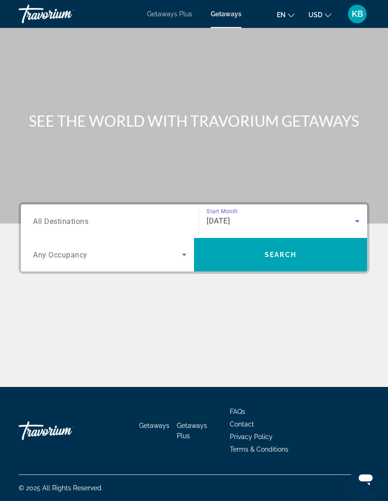
click at [272, 215] on div "[DATE]" at bounding box center [281, 220] width 148 height 11
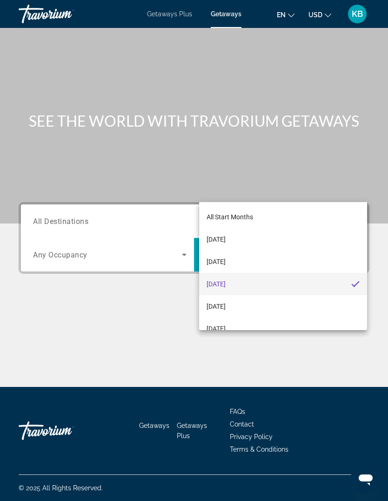
click at [255, 309] on mat-option "[DATE]" at bounding box center [283, 306] width 168 height 22
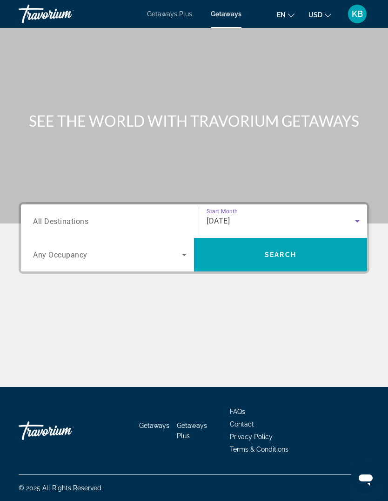
click at [106, 249] on span "Search widget" at bounding box center [107, 254] width 149 height 11
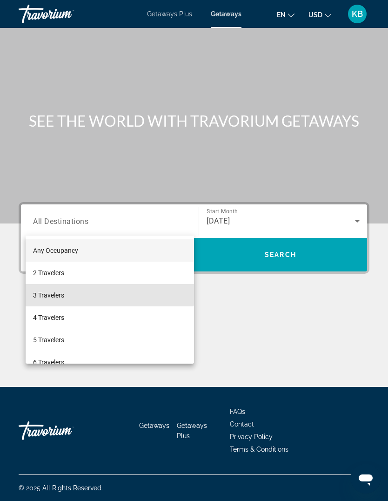
click at [75, 284] on mat-option "3 Travelers" at bounding box center [110, 295] width 168 height 22
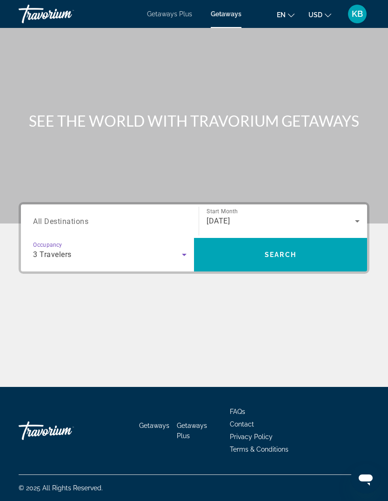
click at [114, 249] on div "3 Travelers" at bounding box center [107, 254] width 149 height 11
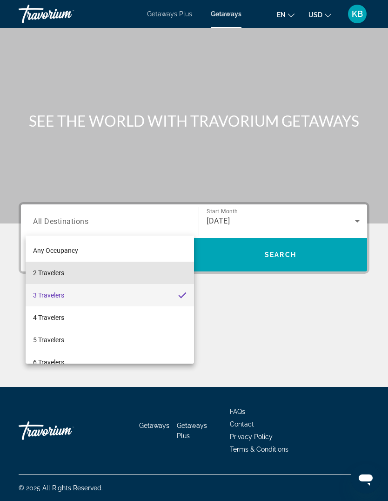
click at [87, 275] on mat-option "2 Travelers" at bounding box center [110, 272] width 168 height 22
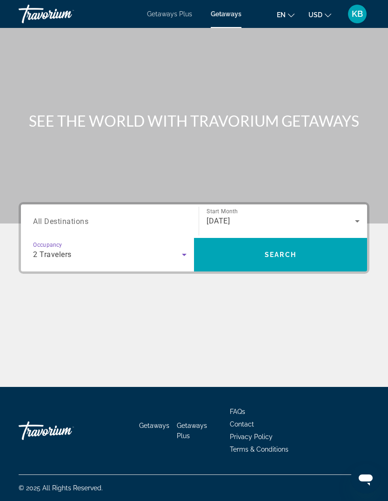
click at [327, 243] on span "Search widget" at bounding box center [280, 254] width 173 height 22
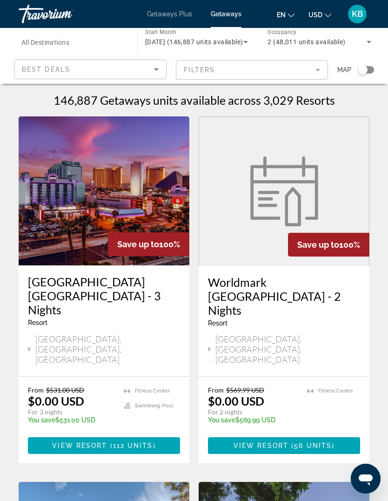
click at [43, 66] on span "Best Deals" at bounding box center [46, 69] width 48 height 7
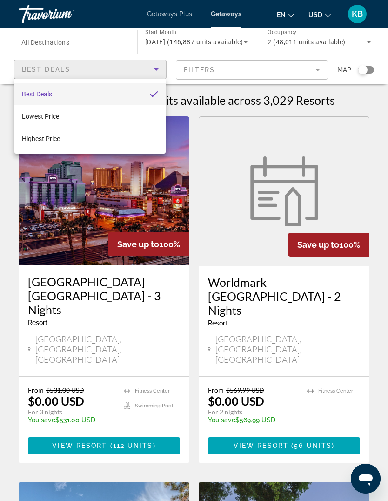
click at [113, 72] on div at bounding box center [194, 250] width 388 height 501
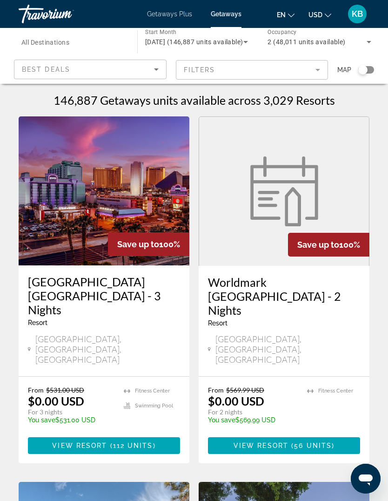
click at [101, 73] on div "Best Deals" at bounding box center [88, 69] width 132 height 11
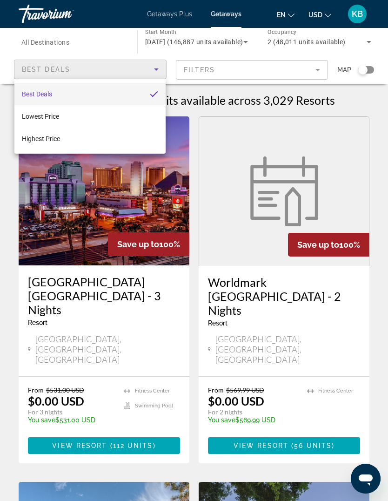
click at [95, 75] on div at bounding box center [194, 250] width 388 height 501
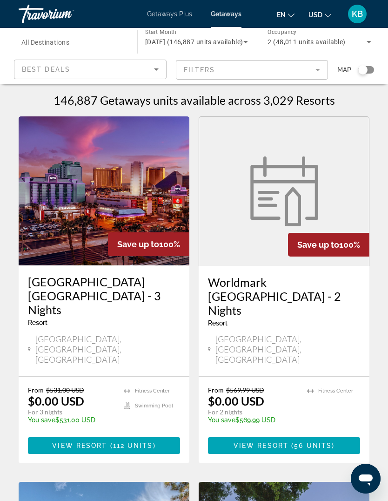
click at [39, 74] on div "Best Deals" at bounding box center [88, 69] width 132 height 11
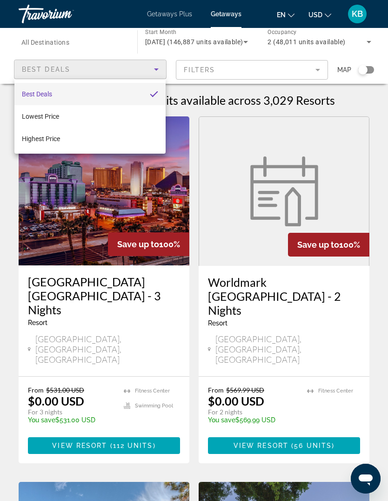
click at [131, 69] on div at bounding box center [194, 250] width 388 height 501
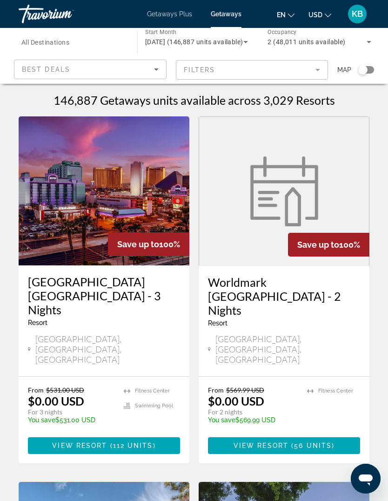
click at [361, 105] on div "146,887 Getaways units available across 3,029 Resorts" at bounding box center [194, 100] width 351 height 14
click at [369, 103] on div "146,887 Getaways units available across 3,029 Resorts" at bounding box center [194, 100] width 351 height 14
click at [368, 103] on div "146,887 Getaways units available across 3,029 Resorts" at bounding box center [194, 100] width 351 height 14
click at [366, 105] on div "146,887 Getaways units available across 3,029 Resorts" at bounding box center [194, 100] width 351 height 14
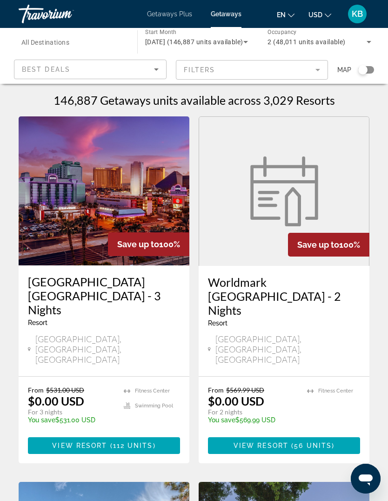
click at [365, 104] on div "146,887 Getaways units available across 3,029 Resorts" at bounding box center [194, 100] width 351 height 14
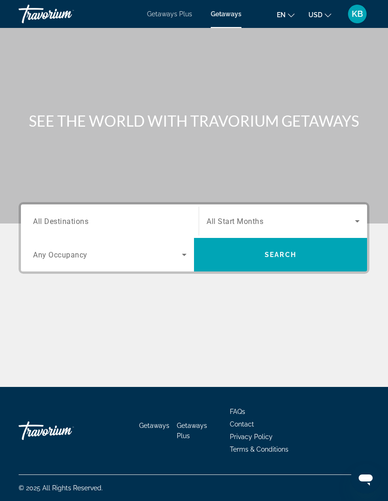
click at [147, 216] on input "Destination All Destinations" at bounding box center [110, 221] width 154 height 11
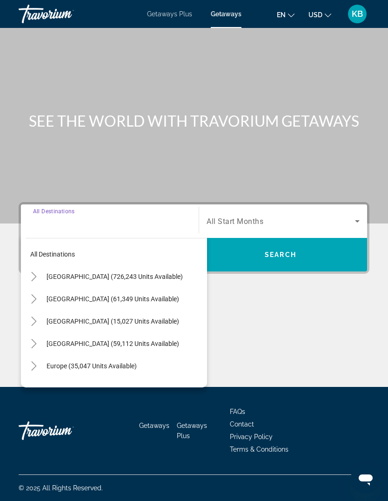
click at [163, 340] on span "[GEOGRAPHIC_DATA] (59,112 units available)" at bounding box center [113, 343] width 133 height 7
type input "**********"
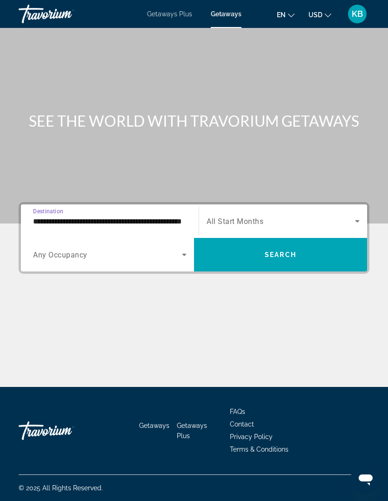
click at [140, 249] on span "Search widget" at bounding box center [107, 254] width 149 height 11
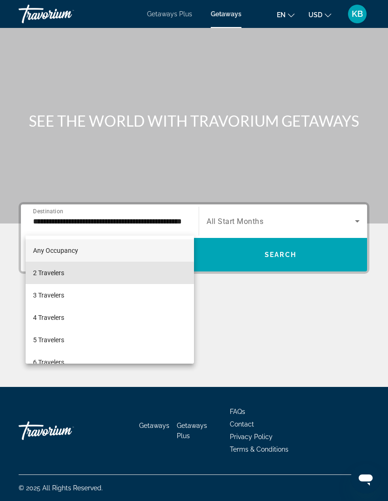
click at [101, 276] on mat-option "2 Travelers" at bounding box center [110, 272] width 168 height 22
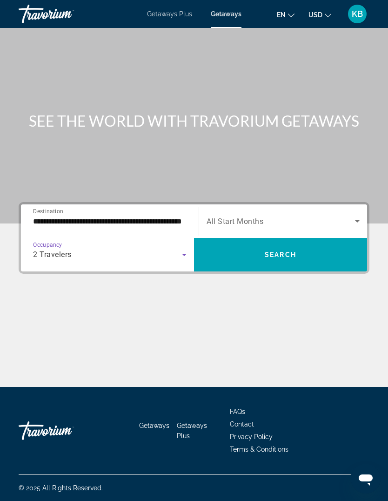
click at [263, 215] on span "Search widget" at bounding box center [281, 220] width 148 height 11
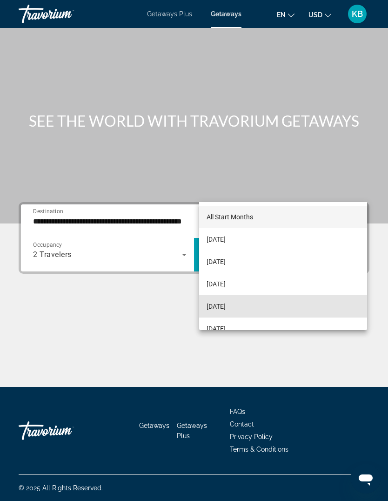
click at [226, 309] on span "[DATE]" at bounding box center [216, 306] width 19 height 11
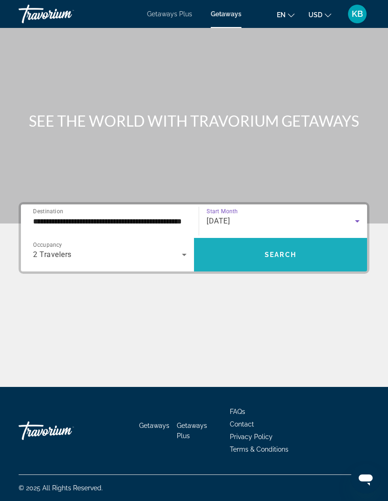
click at [301, 243] on span "Search widget" at bounding box center [280, 254] width 173 height 22
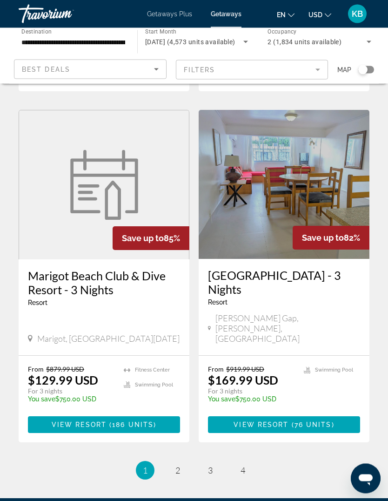
scroll to position [1714, 0]
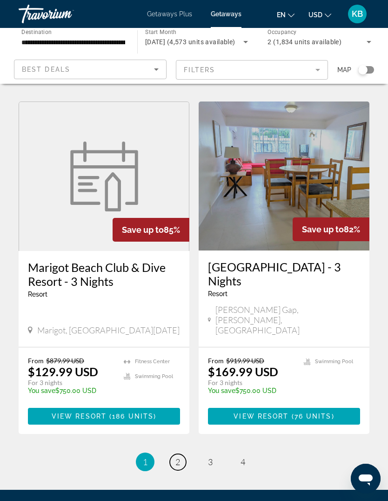
click at [177, 454] on link "page 2" at bounding box center [178, 462] width 16 height 16
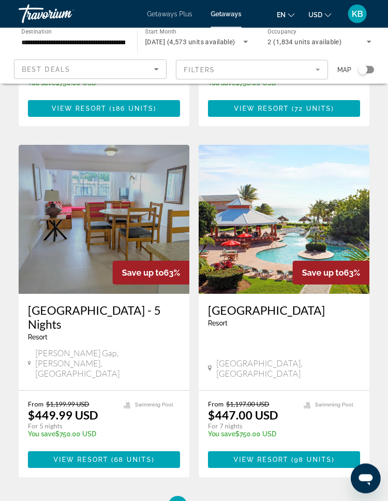
scroll to position [1700, 0]
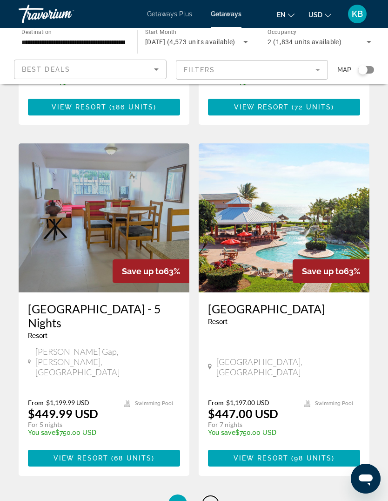
click at [216, 495] on link "page 3" at bounding box center [210, 503] width 16 height 16
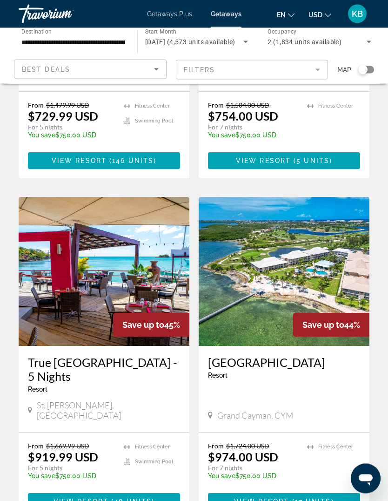
scroll to position [1615, 0]
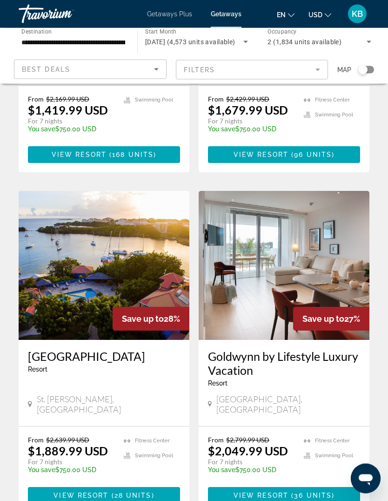
scroll to position [1677, 0]
click at [167, 33] on span "Start Month" at bounding box center [160, 32] width 31 height 7
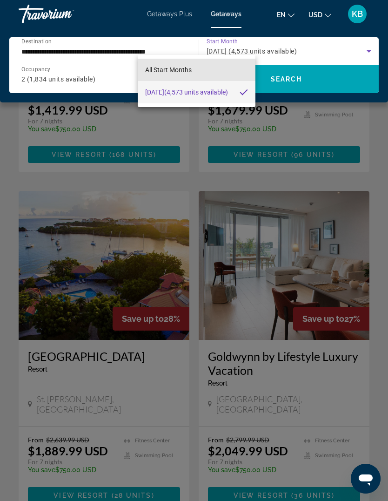
click at [177, 69] on span "All Start Months" at bounding box center [168, 69] width 47 height 7
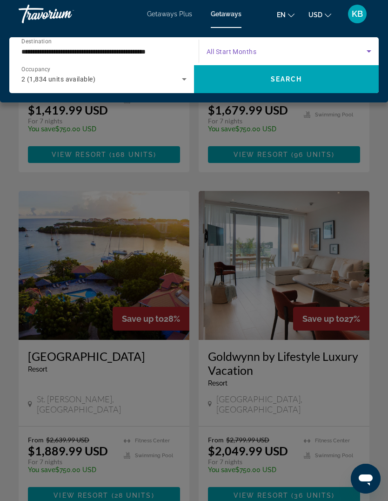
click at [235, 40] on div "Search widget" at bounding box center [289, 51] width 165 height 26
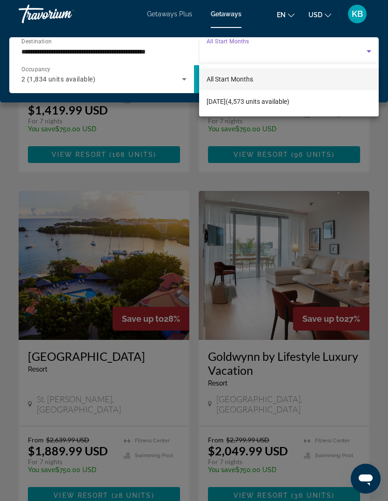
click at [17, 27] on div at bounding box center [194, 250] width 388 height 501
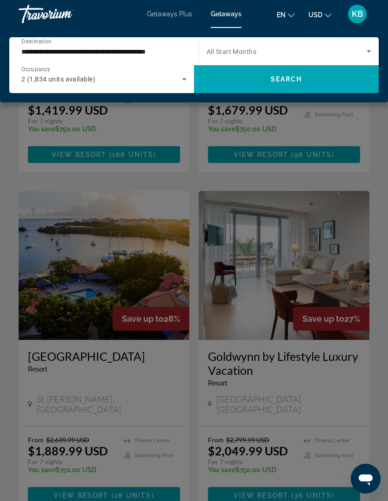
click at [78, 25] on div "Travorium" at bounding box center [65, 14] width 93 height 24
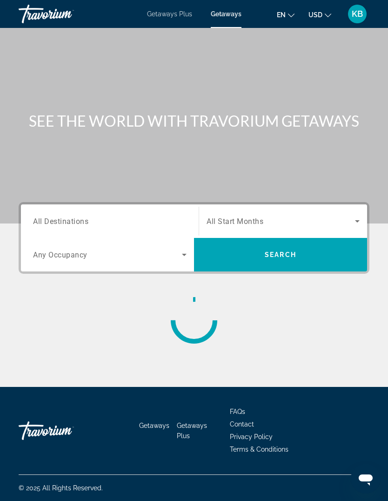
click at [152, 25] on div "Getaways Plus Getaways en English Español Français Italiano Português русский U…" at bounding box center [194, 14] width 388 height 24
click at [73, 219] on span "All Destinations" at bounding box center [60, 220] width 55 height 9
click at [73, 219] on input "Destination All Destinations" at bounding box center [110, 221] width 154 height 11
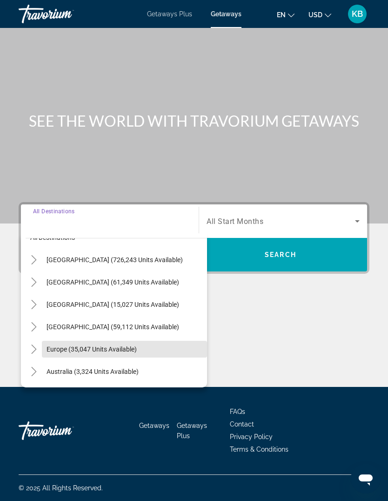
scroll to position [15, 0]
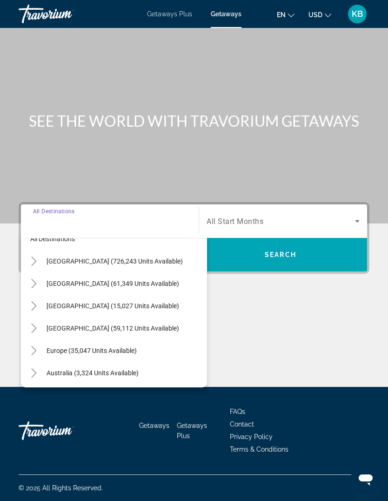
click at [128, 283] on span "[GEOGRAPHIC_DATA] (61,349 units available)" at bounding box center [113, 283] width 133 height 7
type input "**********"
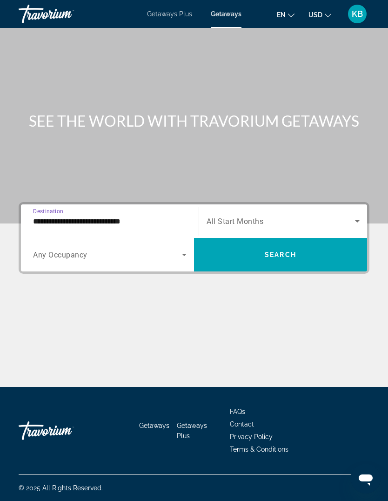
click at [288, 217] on span "Search widget" at bounding box center [281, 220] width 148 height 11
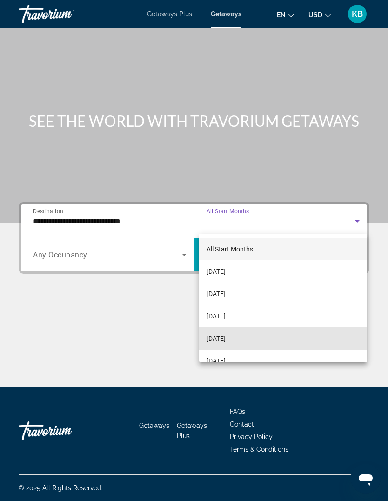
click at [247, 344] on mat-option "[DATE]" at bounding box center [283, 338] width 168 height 22
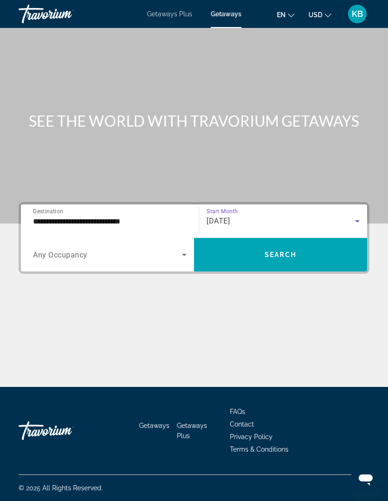
click at [148, 244] on div "Search widget" at bounding box center [110, 254] width 154 height 26
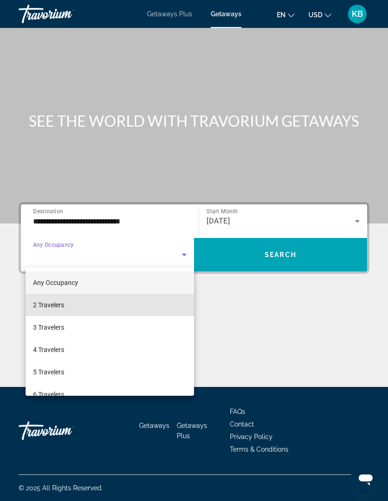
click at [84, 306] on mat-option "2 Travelers" at bounding box center [110, 305] width 168 height 22
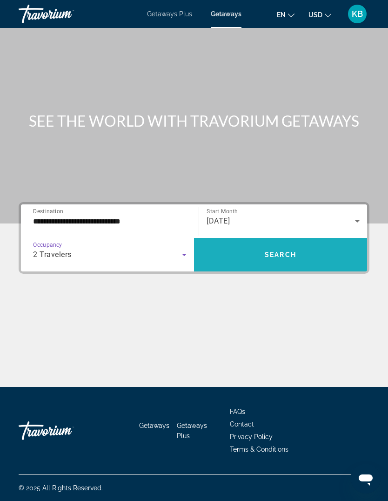
click at [266, 255] on span "Search" at bounding box center [281, 254] width 32 height 7
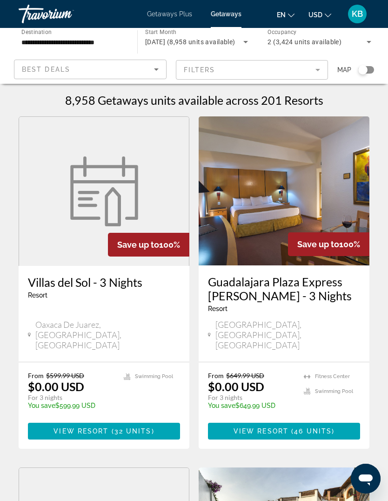
click at [372, 73] on div "Search widget" at bounding box center [366, 69] width 16 height 7
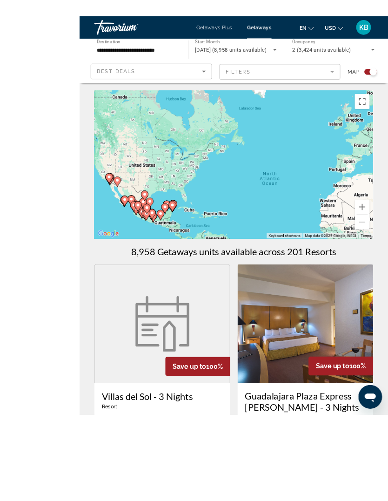
scroll to position [27, 0]
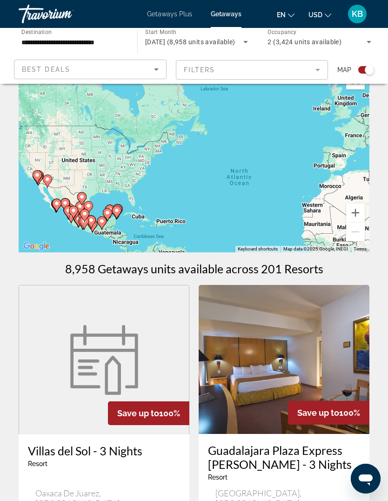
click at [358, 216] on button "Zoom in" at bounding box center [355, 212] width 19 height 19
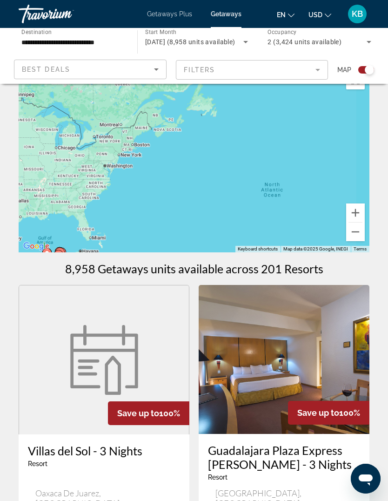
click at [359, 215] on button "Zoom in" at bounding box center [355, 212] width 19 height 19
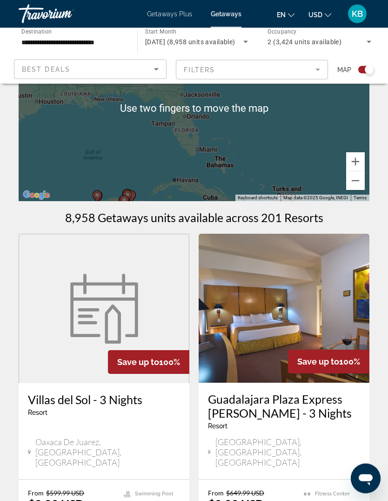
scroll to position [84, 0]
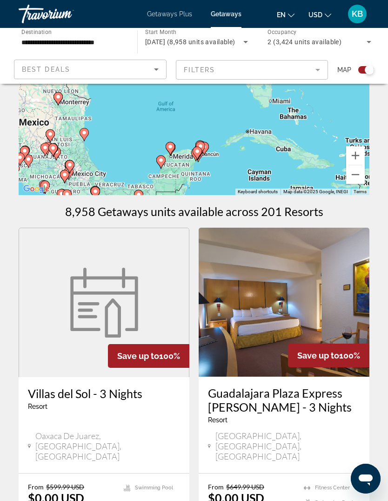
click at [362, 161] on button "Zoom in" at bounding box center [355, 155] width 19 height 19
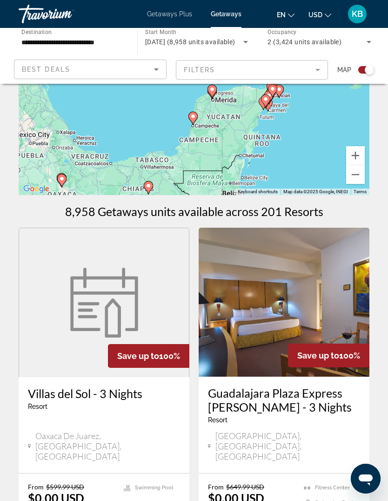
click at [359, 155] on button "Zoom in" at bounding box center [355, 155] width 19 height 19
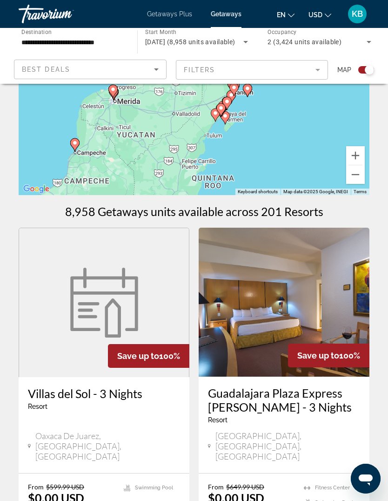
click at [354, 162] on button "Zoom in" at bounding box center [355, 155] width 19 height 19
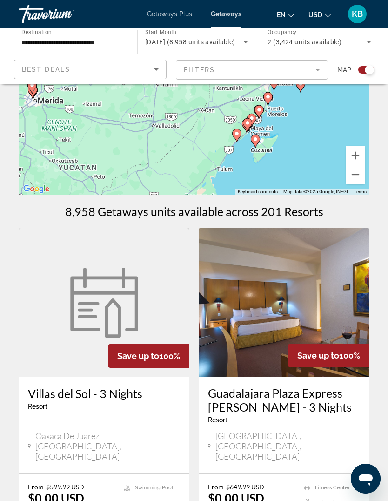
click at [359, 162] on button "Zoom in" at bounding box center [355, 155] width 19 height 19
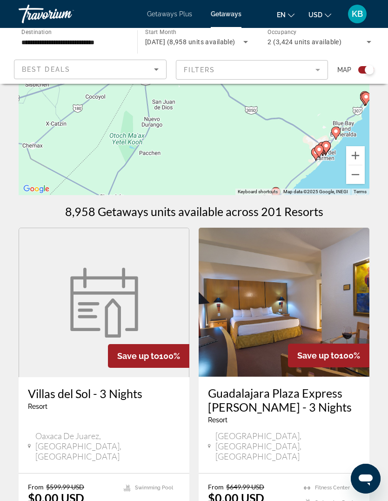
click at [330, 143] on icon "Main content" at bounding box center [325, 147] width 9 height 13
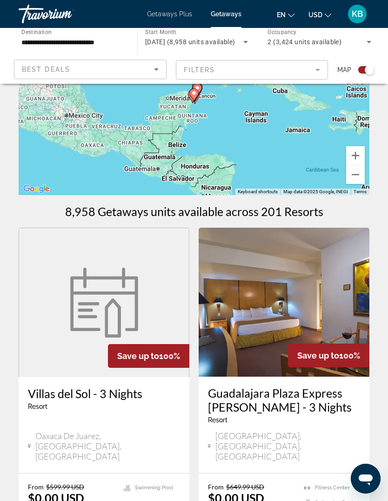
type input "**********"
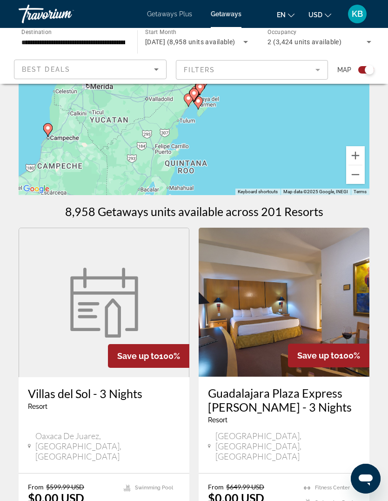
click at [194, 96] on icon "Main content" at bounding box center [194, 95] width 8 height 12
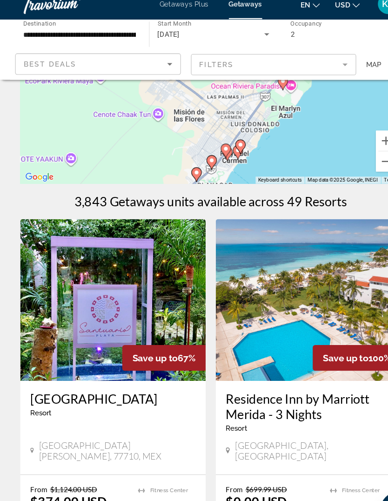
scroll to position [100, 0]
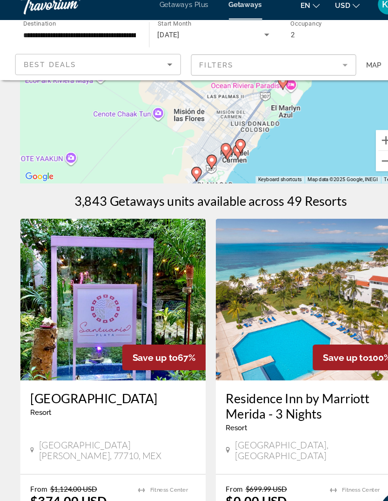
click at [218, 146] on gmp-advanced-marker "Main content" at bounding box center [218, 150] width 9 height 14
click at [217, 152] on gmp-advanced-marker "Main content" at bounding box center [221, 145] width 9 height 14
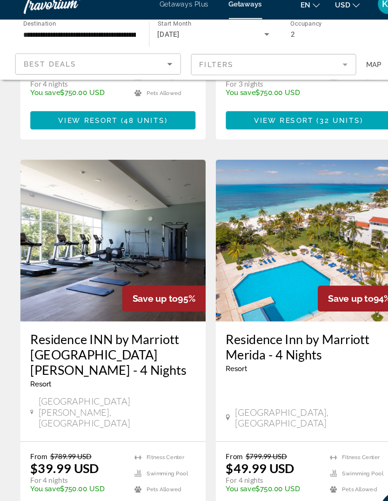
scroll to position [1958, 0]
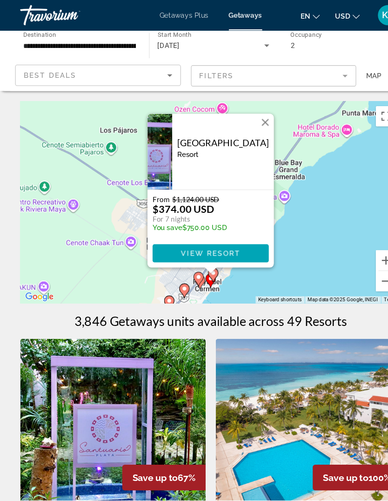
click at [352, 241] on button "Zoom in" at bounding box center [355, 239] width 19 height 19
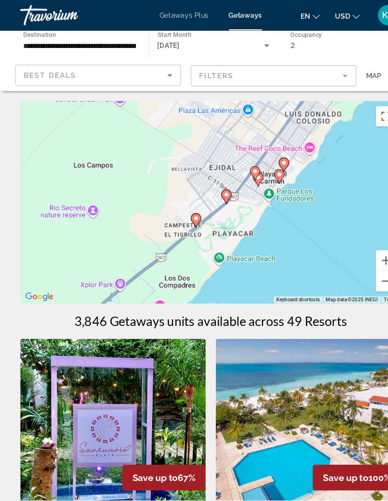
click at [348, 237] on button "Zoom in" at bounding box center [355, 239] width 19 height 19
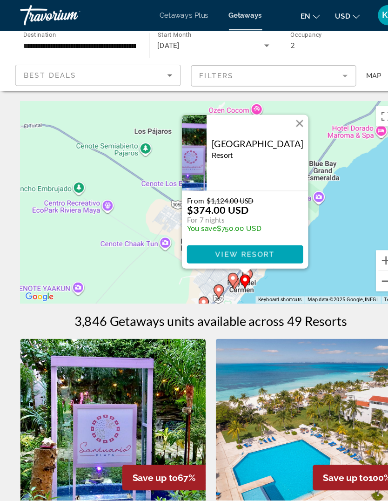
click at [158, 355] on img "Main content" at bounding box center [104, 386] width 171 height 149
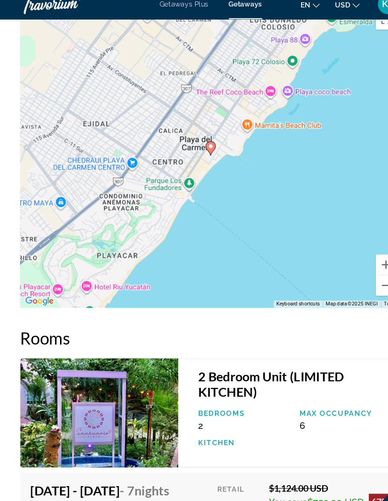
scroll to position [1352, 0]
